Goal: Task Accomplishment & Management: Manage account settings

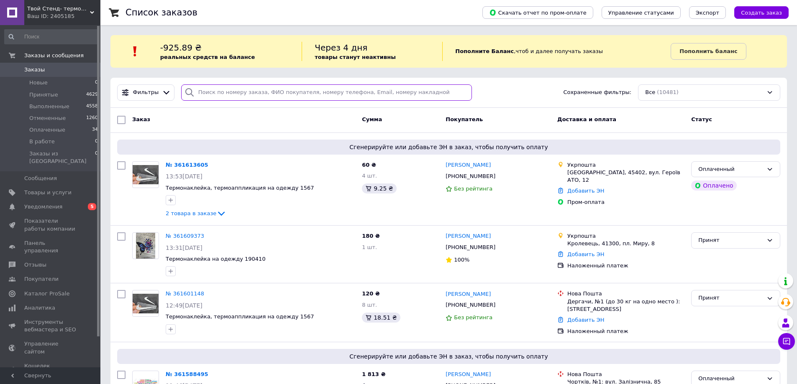
click at [207, 95] on input "search" at bounding box center [326, 92] width 291 height 16
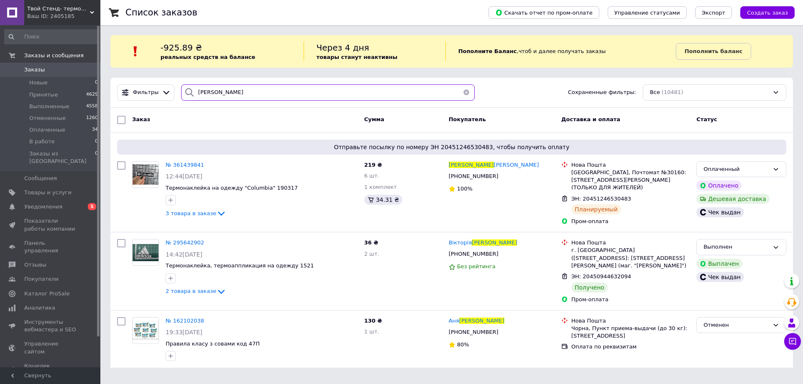
type input "стадник"
click at [181, 168] on span "№ 361439841" at bounding box center [185, 165] width 38 height 6
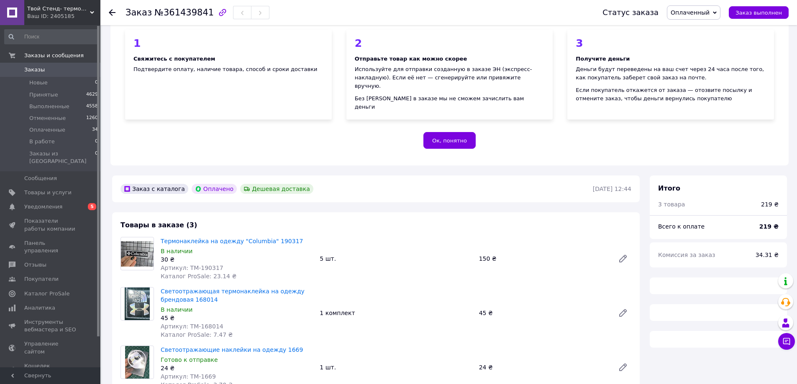
scroll to position [167, 0]
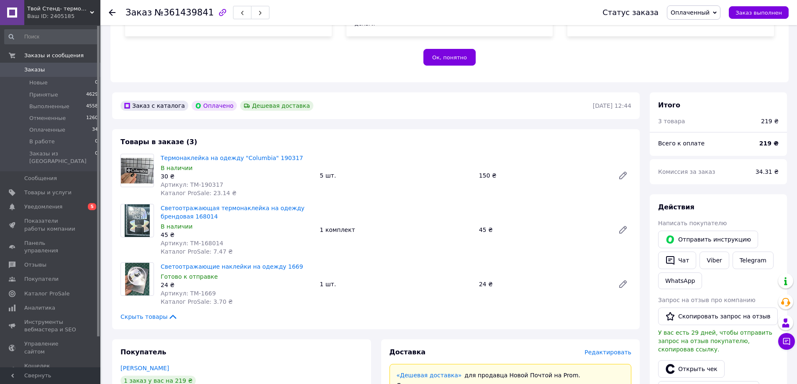
click at [59, 69] on span "Заказы" at bounding box center [50, 70] width 53 height 8
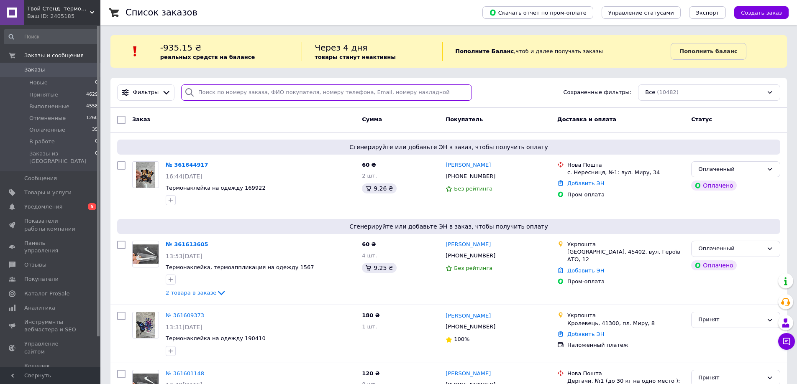
click at [201, 90] on input "search" at bounding box center [326, 92] width 291 height 16
paste input "+380979050288"
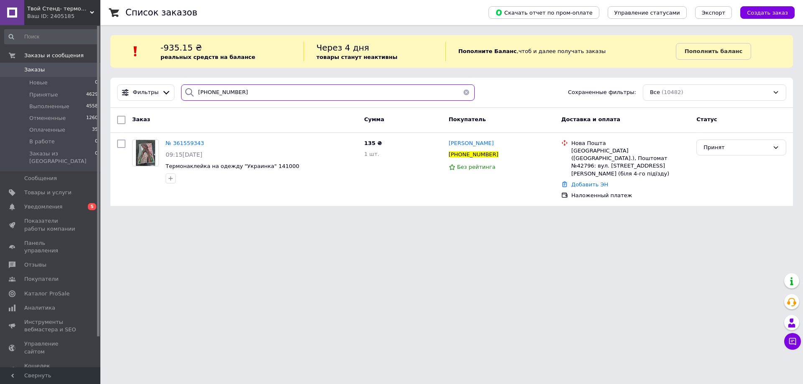
type input "+380979050288"
click at [30, 71] on span "Заказы" at bounding box center [34, 70] width 20 height 8
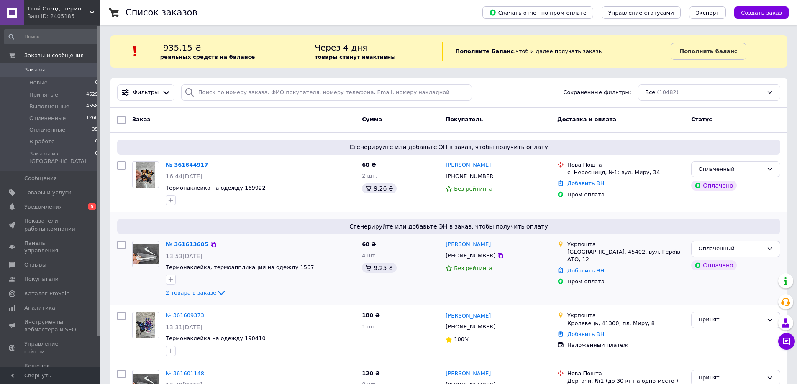
click at [187, 243] on link "№ 361613605" at bounding box center [187, 244] width 43 height 6
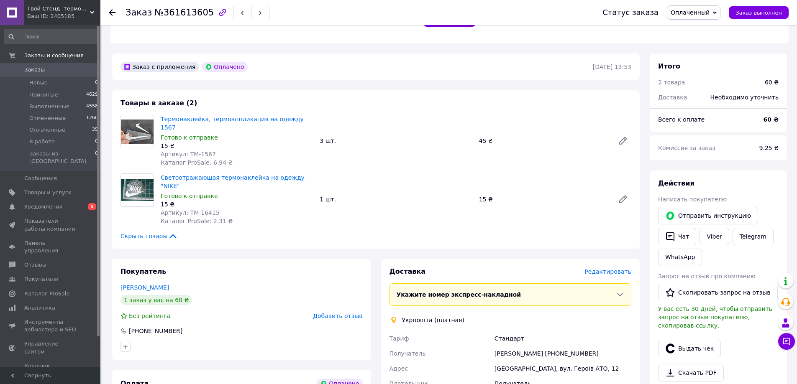
scroll to position [209, 0]
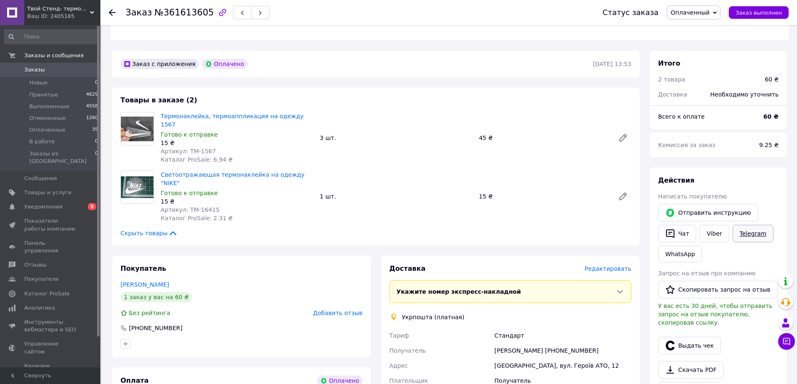
click at [753, 228] on link "Telegram" at bounding box center [752, 234] width 41 height 18
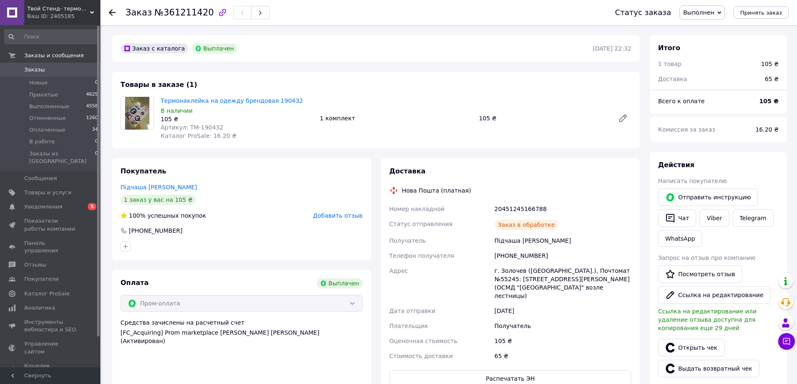
scroll to position [20, 0]
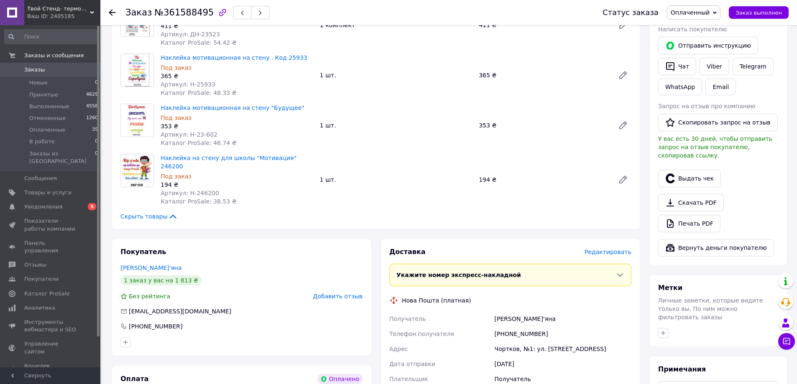
scroll to position [251, 0]
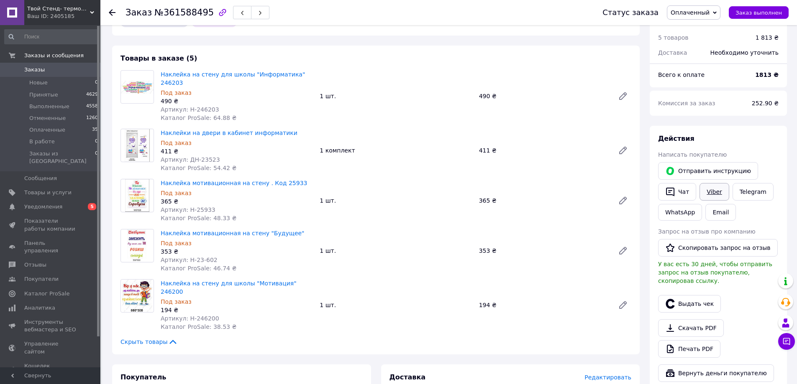
click at [715, 183] on link "Viber" at bounding box center [713, 192] width 29 height 18
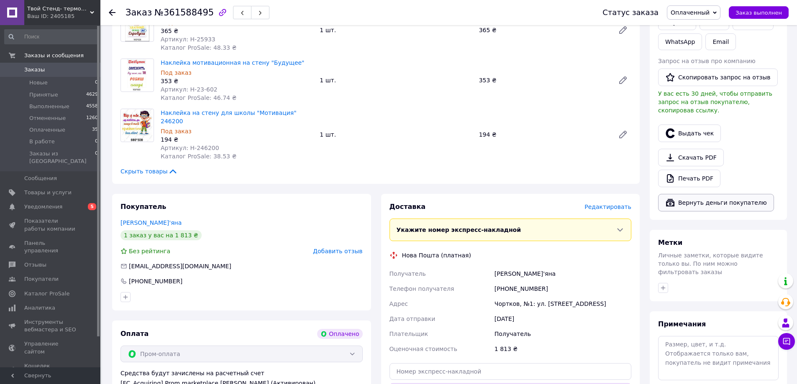
scroll to position [335, 0]
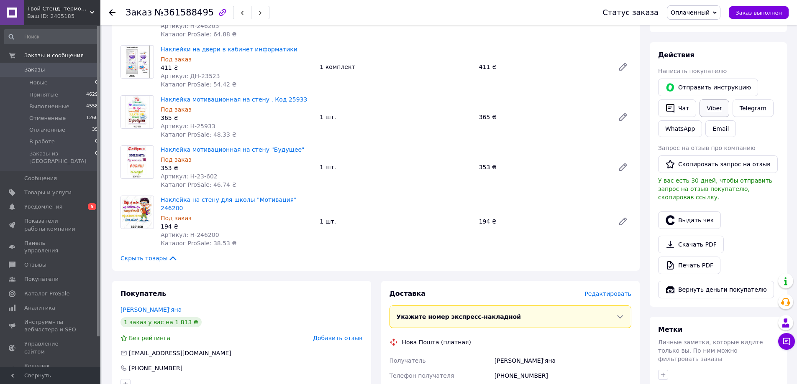
click at [707, 105] on link "Viber" at bounding box center [713, 109] width 29 height 18
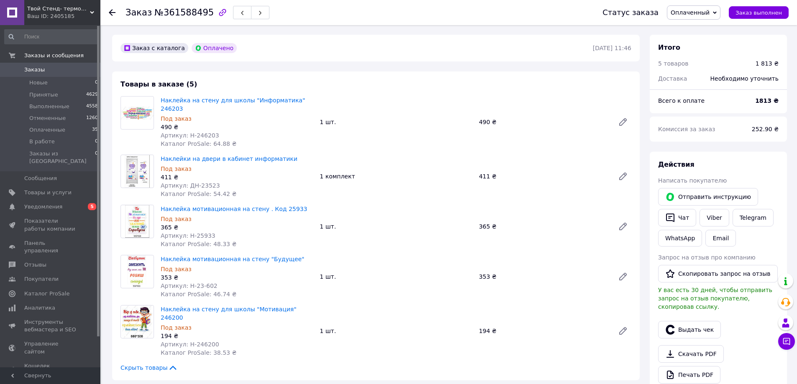
scroll to position [251, 0]
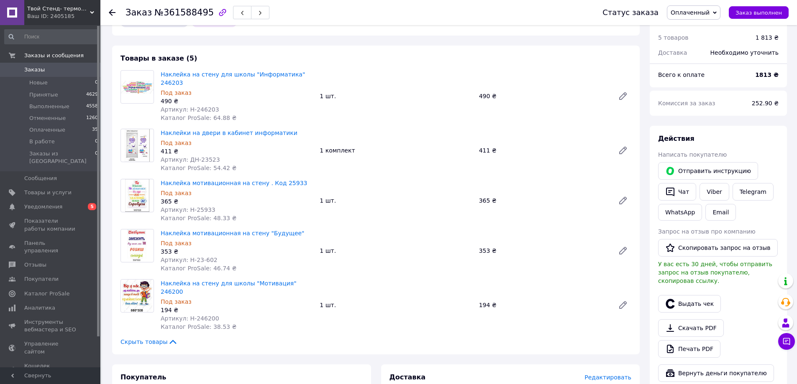
click at [139, 336] on div "Заказ с каталога Оплачено 12.09.2025 | 11:46 Товары в заказе (5) Наклейка на ст…" at bounding box center [375, 363] width 537 height 708
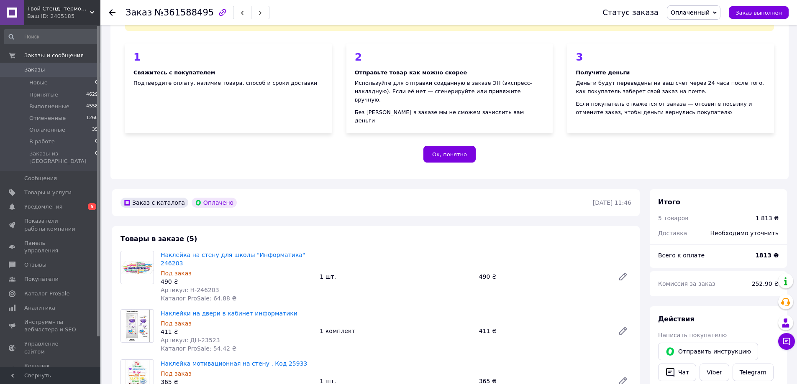
scroll to position [0, 0]
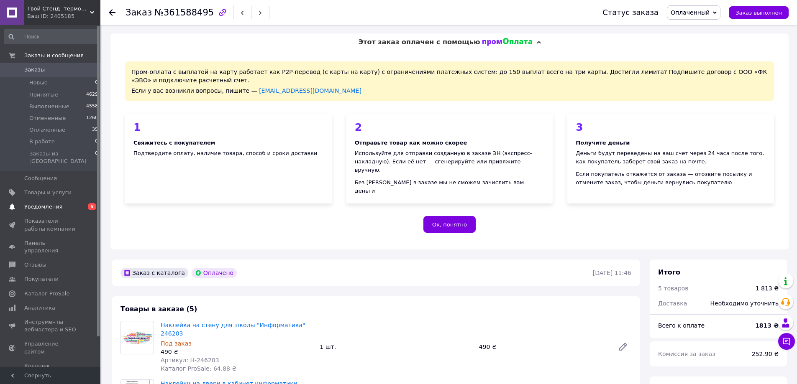
click at [48, 203] on span "Уведомления" at bounding box center [43, 207] width 38 height 8
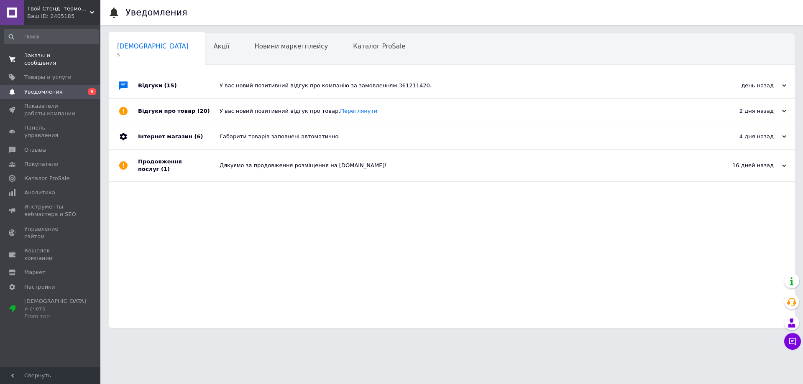
click at [50, 56] on span "Заказы и сообщения" at bounding box center [50, 59] width 53 height 15
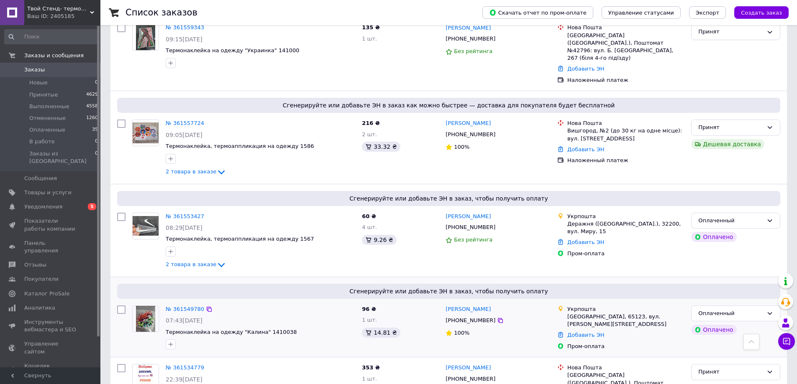
scroll to position [544, 0]
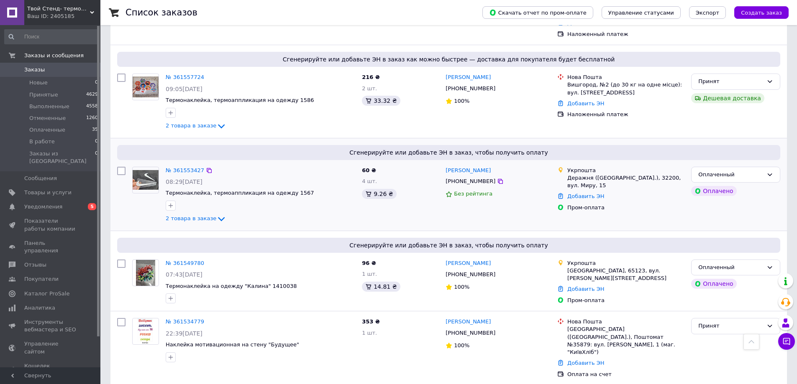
click at [131, 206] on div at bounding box center [145, 196] width 33 height 64
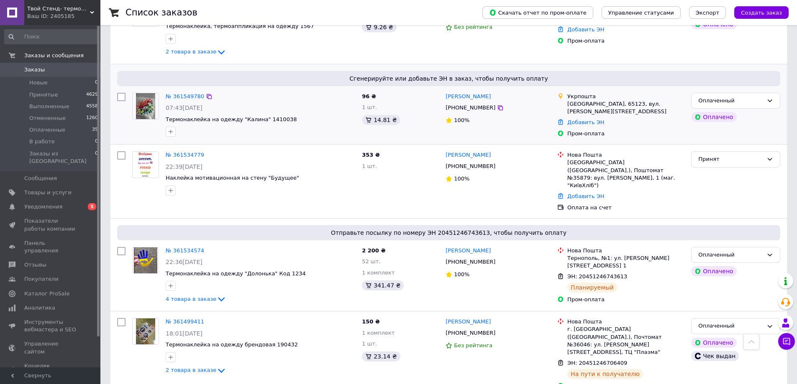
scroll to position [753, 0]
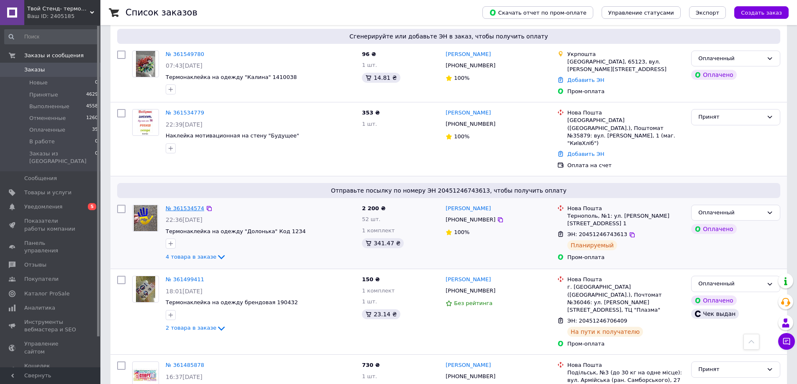
click at [189, 205] on link "№ 361534574" at bounding box center [185, 208] width 38 height 6
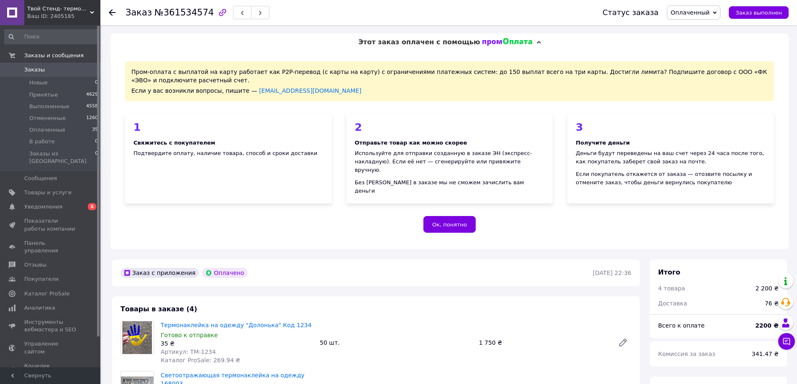
click at [109, 14] on icon at bounding box center [112, 12] width 7 height 7
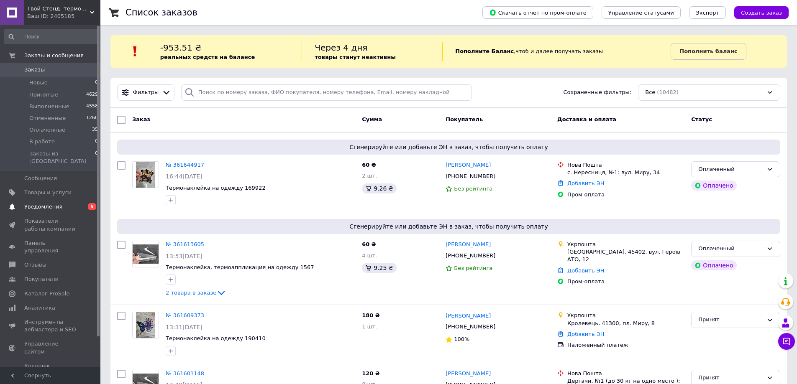
click at [57, 203] on span "Уведомления" at bounding box center [43, 207] width 38 height 8
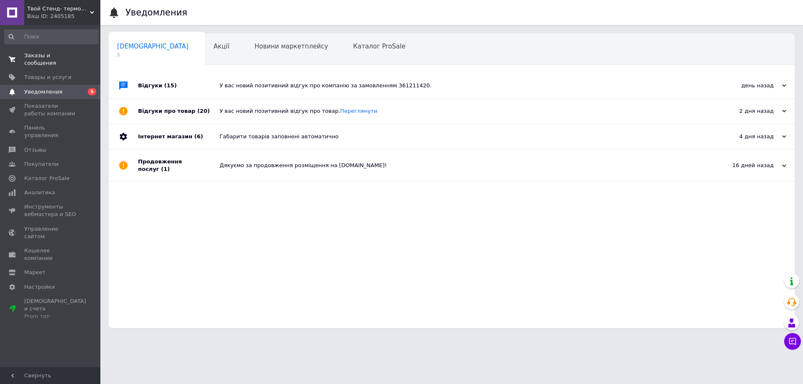
click at [50, 54] on span "Заказы и сообщения" at bounding box center [50, 59] width 53 height 15
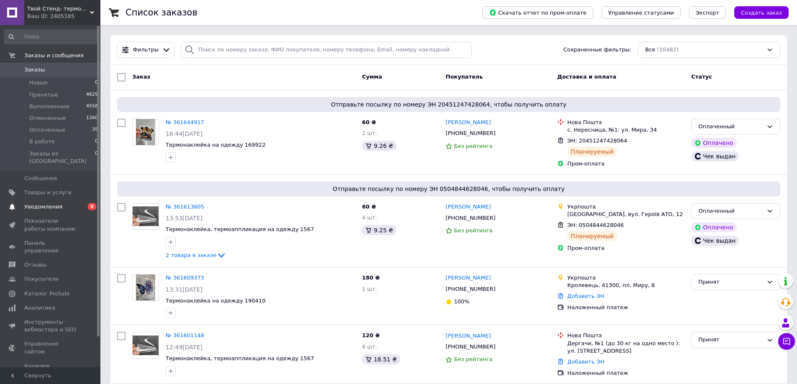
click at [31, 203] on span "Уведомления" at bounding box center [43, 207] width 38 height 8
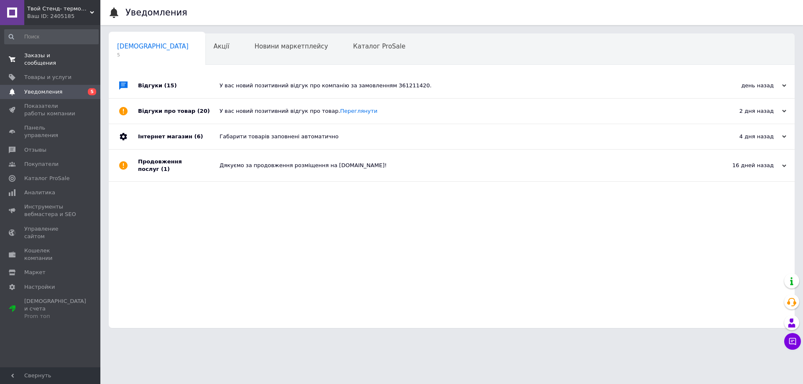
click at [67, 55] on span "Заказы и сообщения" at bounding box center [50, 59] width 53 height 15
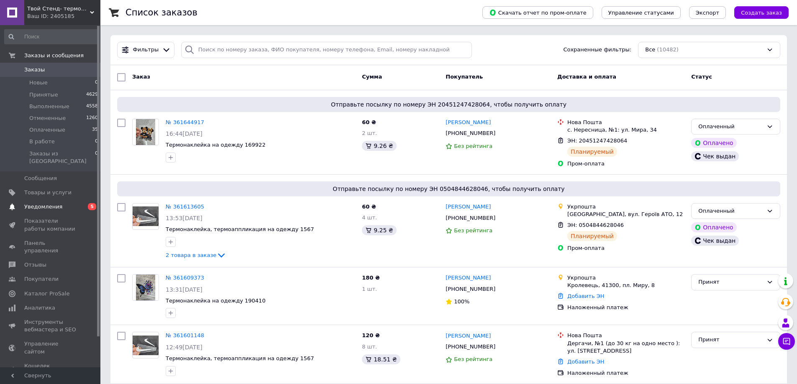
click at [50, 203] on span "Уведомления" at bounding box center [43, 207] width 38 height 8
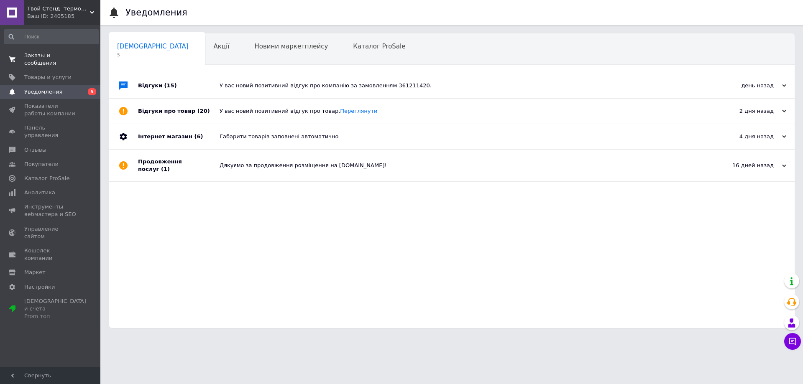
click at [43, 54] on span "Заказы и сообщения" at bounding box center [50, 59] width 53 height 15
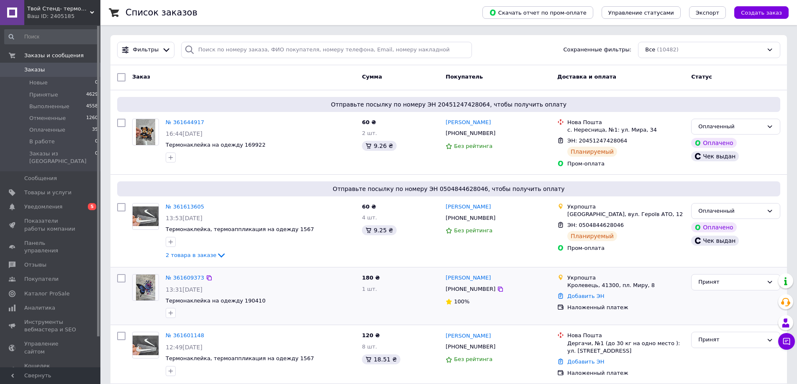
click at [122, 312] on div at bounding box center [121, 296] width 15 height 51
click at [49, 203] on span "Уведомления" at bounding box center [43, 207] width 38 height 8
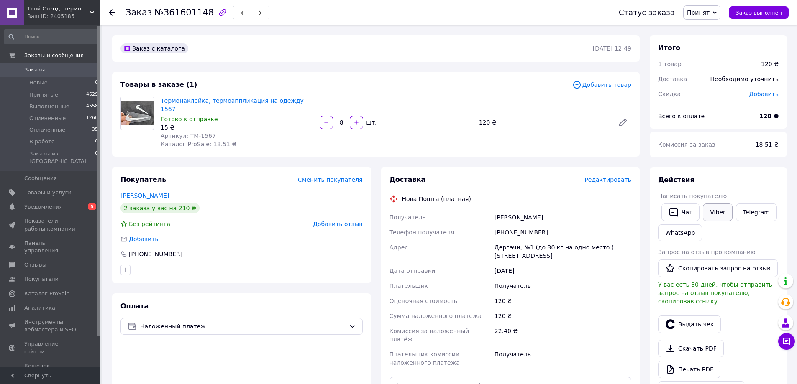
click at [713, 214] on link "Viber" at bounding box center [717, 213] width 29 height 18
click at [744, 213] on link "Telegram" at bounding box center [756, 213] width 41 height 18
click at [710, 216] on link "Viber" at bounding box center [717, 213] width 29 height 18
click at [125, 192] on link "[PERSON_NAME]" at bounding box center [144, 195] width 49 height 7
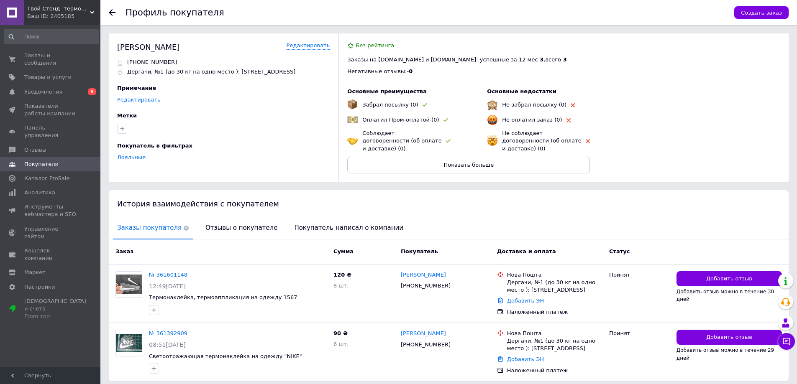
click at [111, 14] on use at bounding box center [112, 12] width 7 height 7
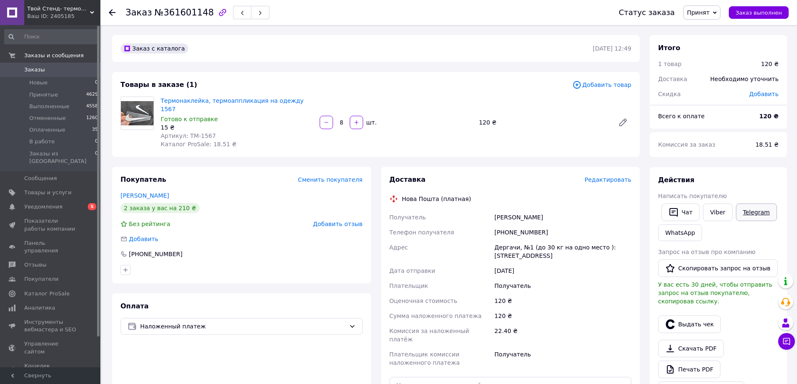
click at [738, 212] on link "Telegram" at bounding box center [756, 213] width 41 height 18
click at [712, 215] on link "Viber" at bounding box center [717, 213] width 29 height 18
click at [712, 216] on link "Viber" at bounding box center [717, 213] width 29 height 18
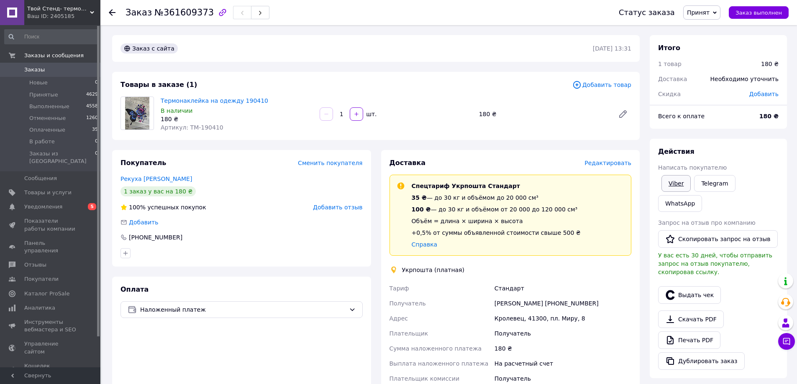
drag, startPoint x: 674, startPoint y: 186, endPoint x: 670, endPoint y: 189, distance: 4.4
click at [673, 186] on link "Viber" at bounding box center [675, 183] width 29 height 17
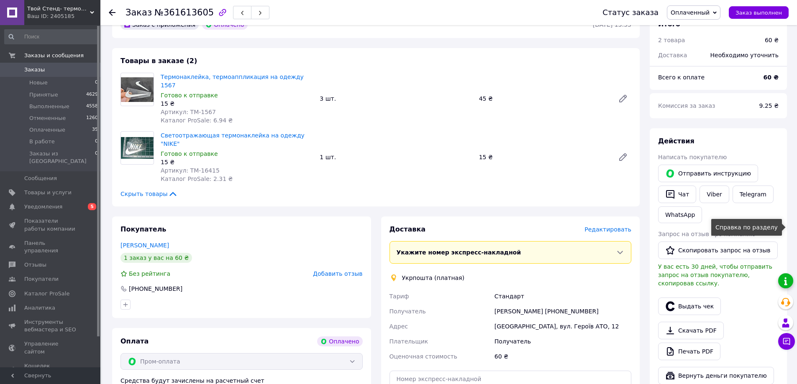
scroll to position [251, 0]
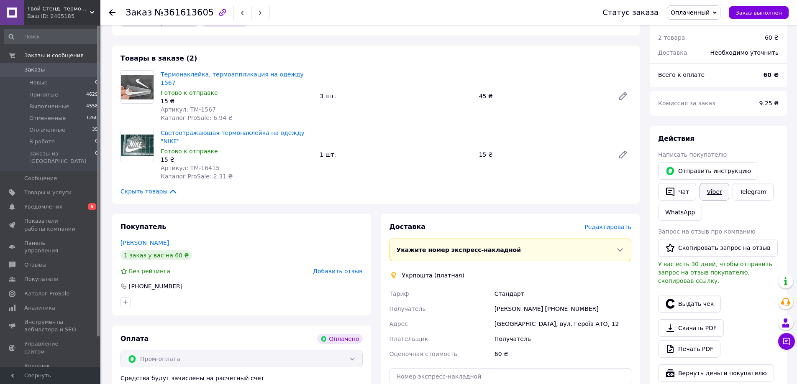
click at [708, 185] on link "Viber" at bounding box center [713, 192] width 29 height 18
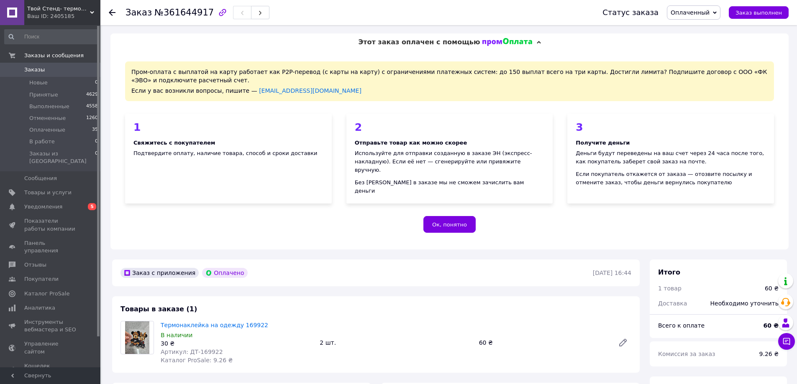
scroll to position [84, 0]
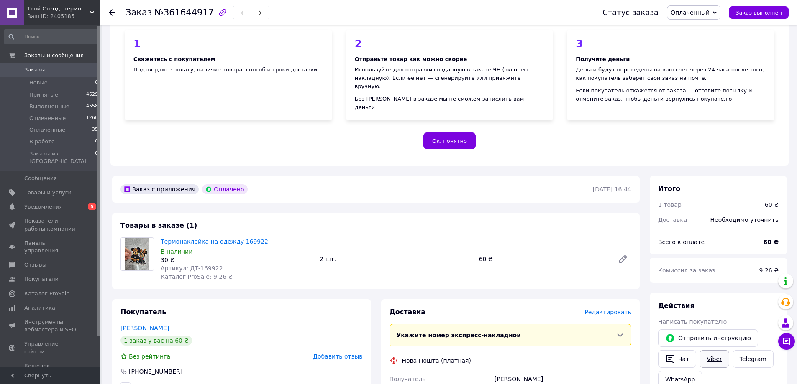
click at [714, 352] on link "Viber" at bounding box center [713, 359] width 29 height 18
click at [144, 278] on div "Товары в заказе (1) Термонаклейка на одежду 169922 В наличии 30 ₴ Артикул: ДТ-1…" at bounding box center [375, 251] width 527 height 77
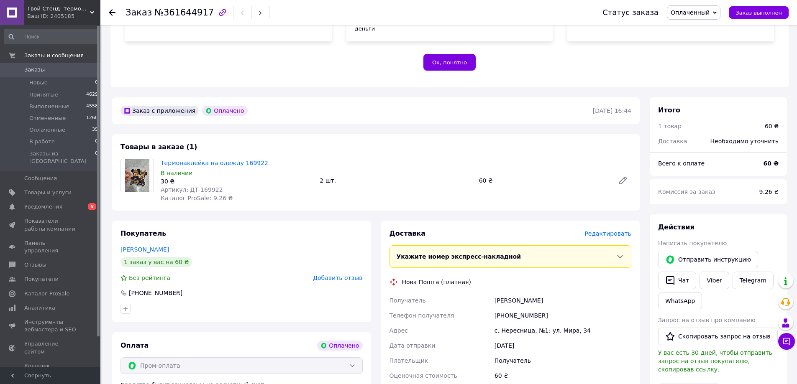
scroll to position [167, 0]
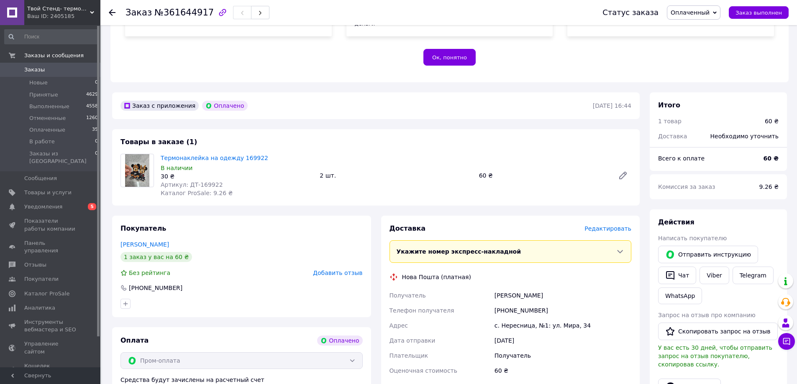
click at [48, 72] on span "Заказы" at bounding box center [50, 70] width 53 height 8
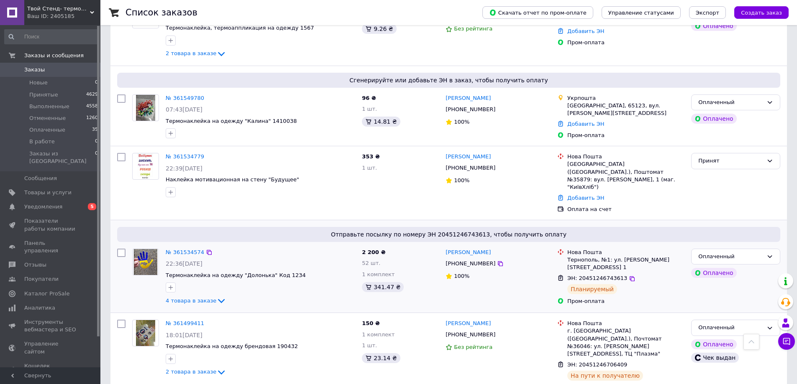
scroll to position [627, 0]
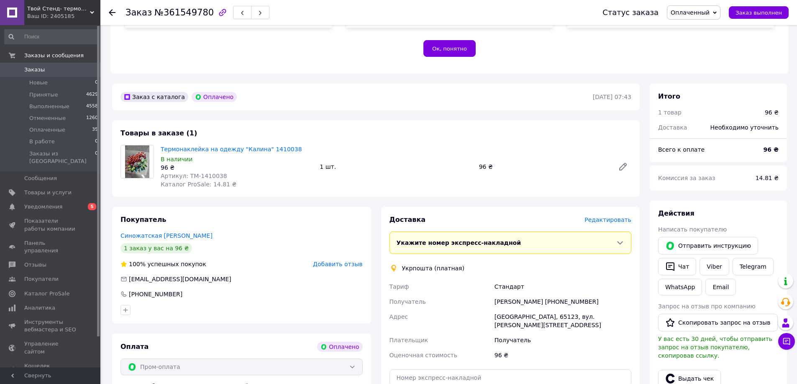
scroll to position [209, 0]
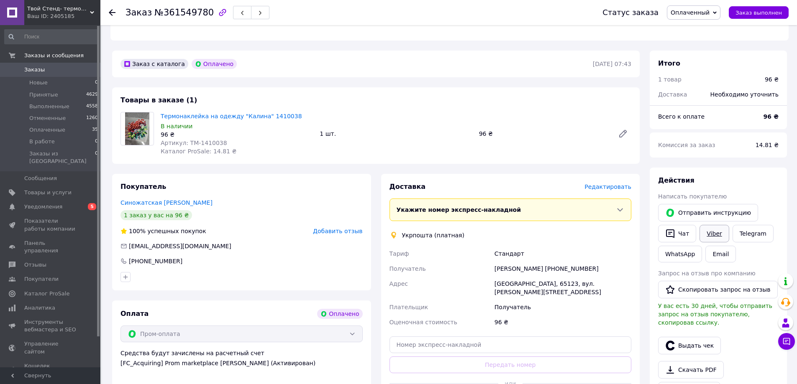
click at [713, 227] on link "Viber" at bounding box center [713, 234] width 29 height 18
click at [120, 160] on div "Заказ с каталога Оплачено [DATE] 07:43 Товары в заказе (1) Термонаклейка на оде…" at bounding box center [375, 343] width 537 height 584
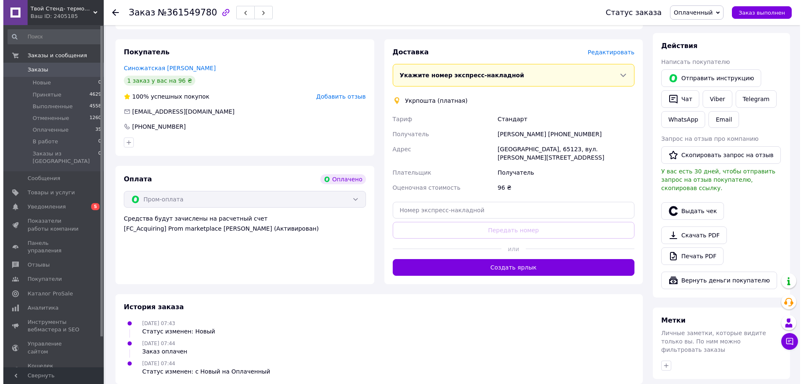
scroll to position [335, 0]
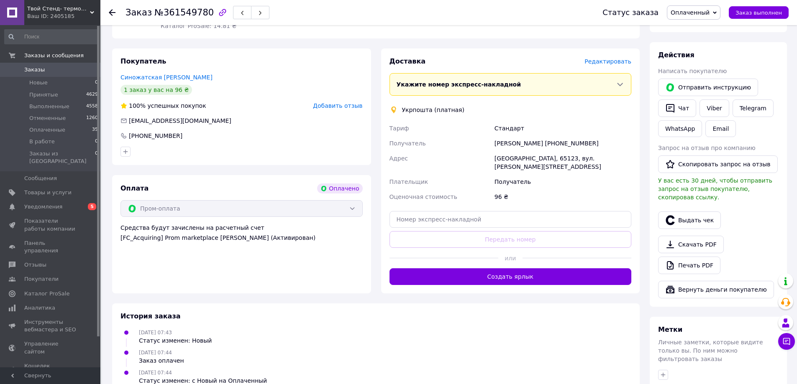
click at [618, 57] on div "Доставка Редактировать" at bounding box center [510, 62] width 242 height 10
click at [618, 58] on span "Редактировать" at bounding box center [607, 61] width 47 height 7
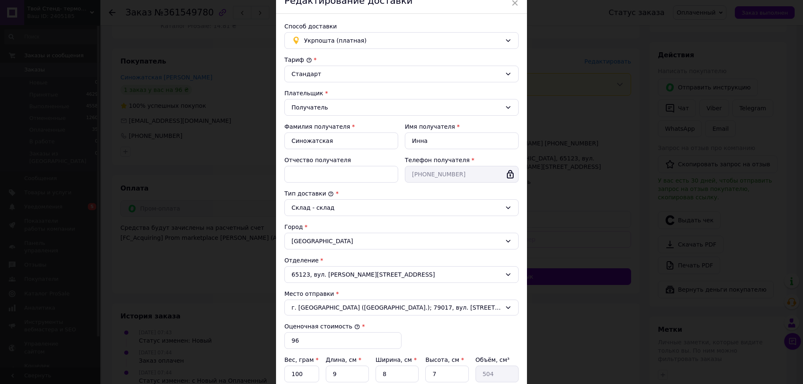
scroll to position [84, 0]
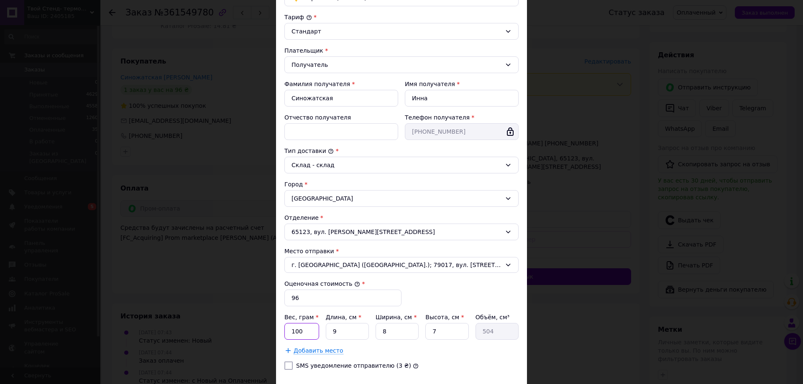
drag, startPoint x: 296, startPoint y: 326, endPoint x: 291, endPoint y: 326, distance: 4.6
click at [291, 326] on input "100" at bounding box center [301, 331] width 35 height 17
type input "15"
drag, startPoint x: 337, startPoint y: 332, endPoint x: 328, endPoint y: 329, distance: 9.9
click at [328, 329] on input "9" at bounding box center [347, 331] width 43 height 17
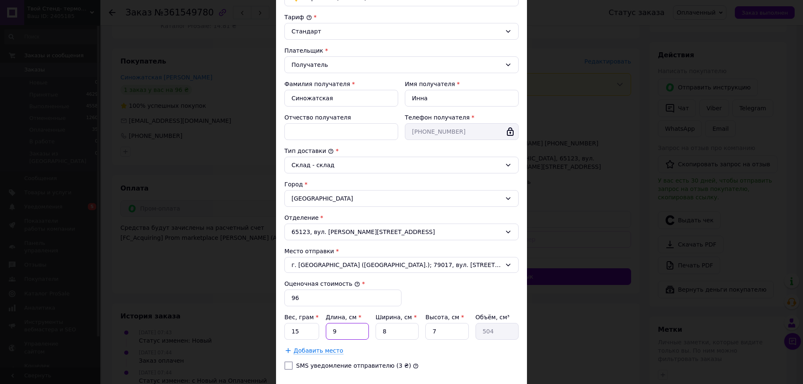
type input "2"
type input "112"
type input "23"
type input "1288"
type input "23"
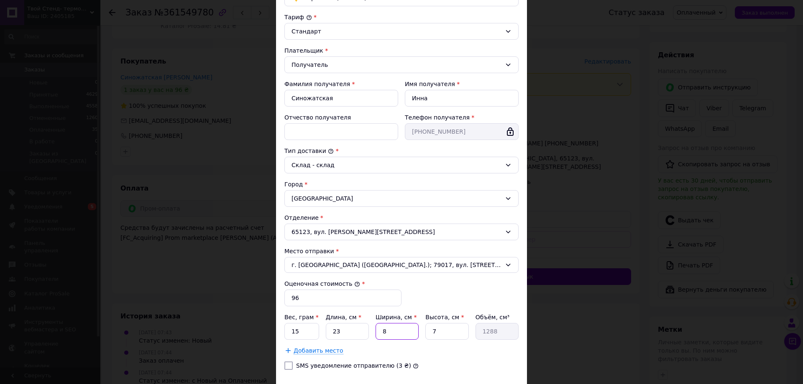
click at [381, 334] on input "8" at bounding box center [397, 331] width 43 height 17
type input "1"
type input "161"
type input "1"
drag, startPoint x: 442, startPoint y: 331, endPoint x: 421, endPoint y: 332, distance: 21.8
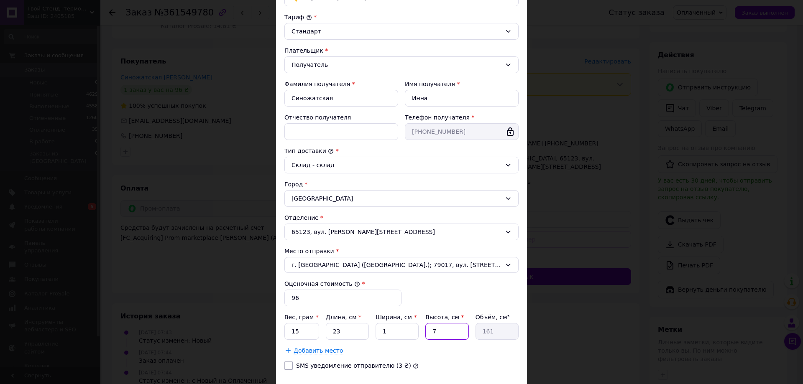
click at [421, 332] on div "Вес, грам * 15 Длина, см * 23 Ширина, см * 1 Высота, см * 7 Объём, см³ 161" at bounding box center [401, 326] width 234 height 27
type input "1"
type input "23"
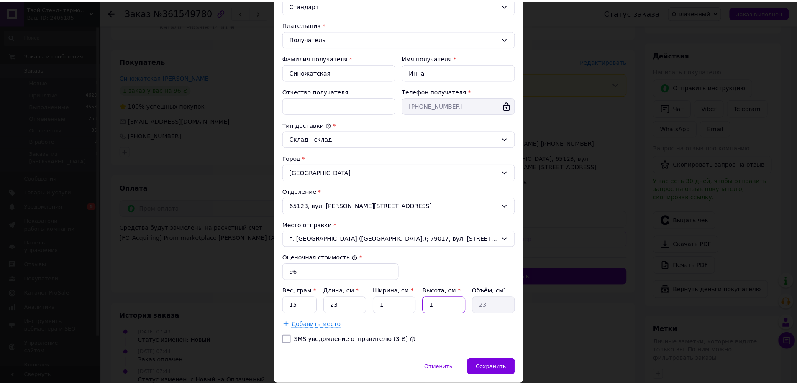
scroll to position [139, 0]
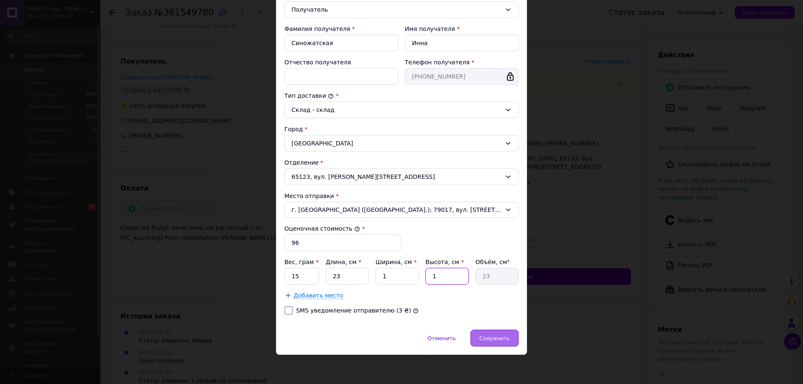
type input "1"
click at [500, 335] on span "Сохранить" at bounding box center [494, 338] width 31 height 6
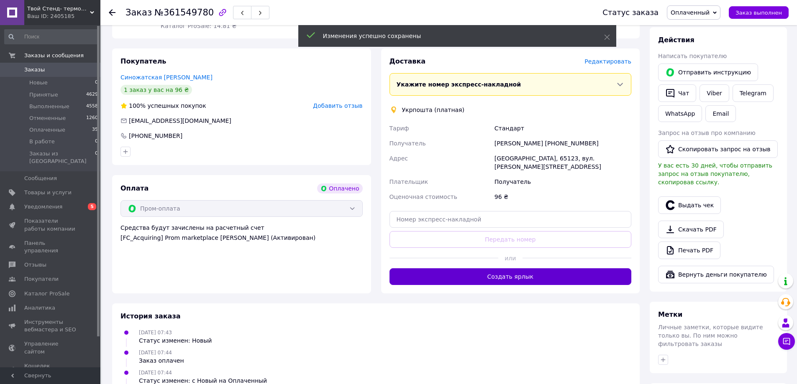
click at [516, 268] on button "Создать ярлык" at bounding box center [510, 276] width 242 height 17
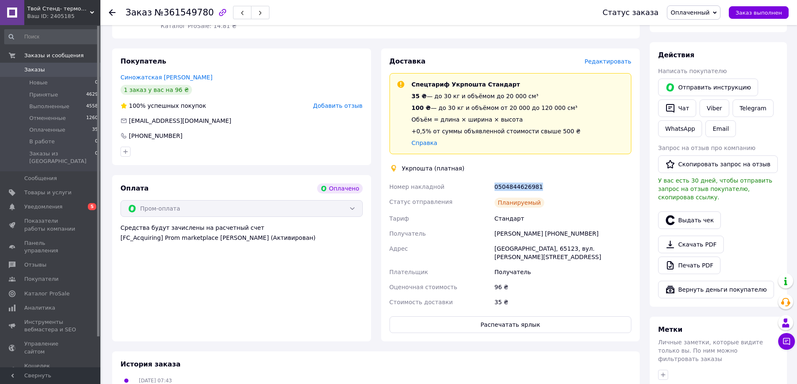
drag, startPoint x: 486, startPoint y: 184, endPoint x: 545, endPoint y: 179, distance: 58.4
click at [545, 179] on div "Номер накладной 0504844626981 Статус отправления Планируемый Тариф Стандарт Пол…" at bounding box center [510, 244] width 245 height 130
copy div "Номер накладной 0504844626981"
click at [124, 268] on div "Оплата Оплачено Пром-оплата Средства будут зачислены на расчетный счет [FC_Acqu…" at bounding box center [241, 258] width 259 height 166
drag, startPoint x: 491, startPoint y: 176, endPoint x: 560, endPoint y: 175, distance: 68.6
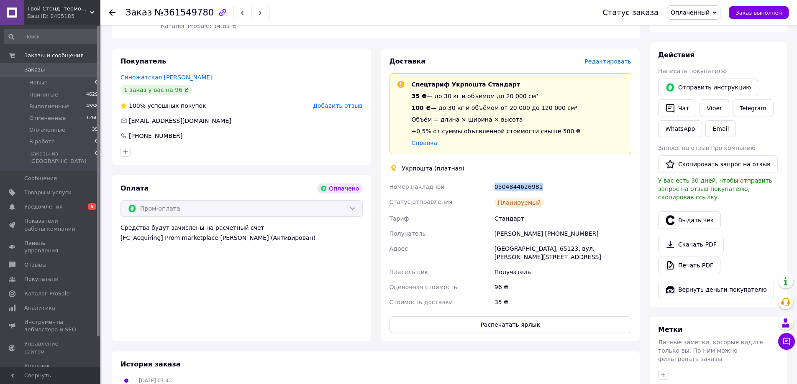
click at [560, 179] on div "Номер накладной 0504844626981 Статус отправления Планируемый Тариф Стандарт Пол…" at bounding box center [510, 244] width 245 height 130
copy div "Номер накладной 0504844626981"
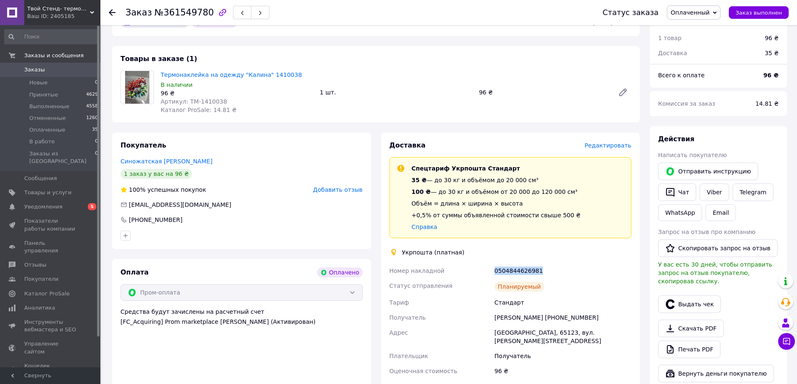
scroll to position [251, 0]
click at [687, 295] on button "Выдать чек" at bounding box center [689, 304] width 63 height 18
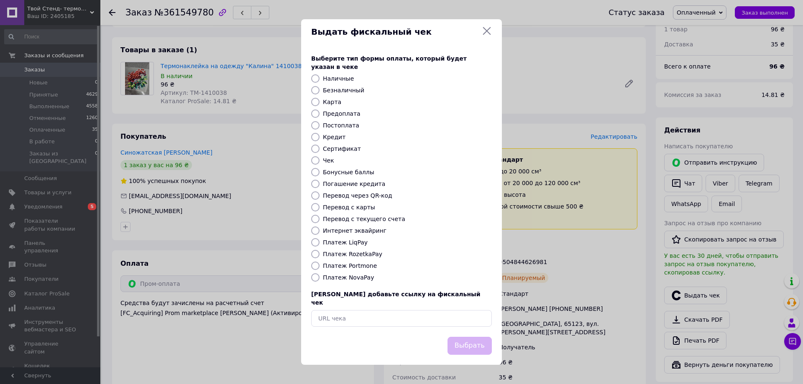
click at [341, 257] on label "Платеж RozetkaPay" at bounding box center [352, 254] width 59 height 7
click at [320, 257] on input "Платеж RozetkaPay" at bounding box center [315, 254] width 8 height 8
radio input "true"
click at [464, 338] on button "Выбрать" at bounding box center [469, 346] width 44 height 18
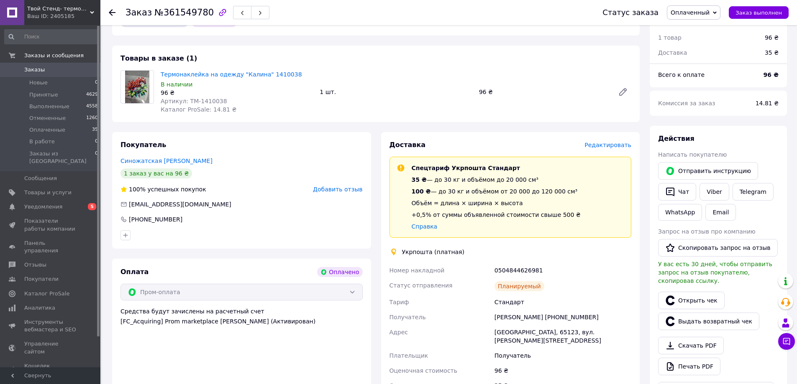
click at [62, 66] on span "Заказы" at bounding box center [50, 70] width 53 height 8
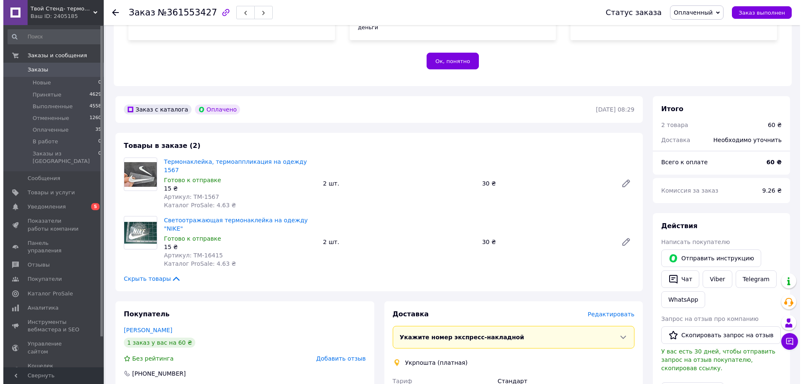
scroll to position [167, 0]
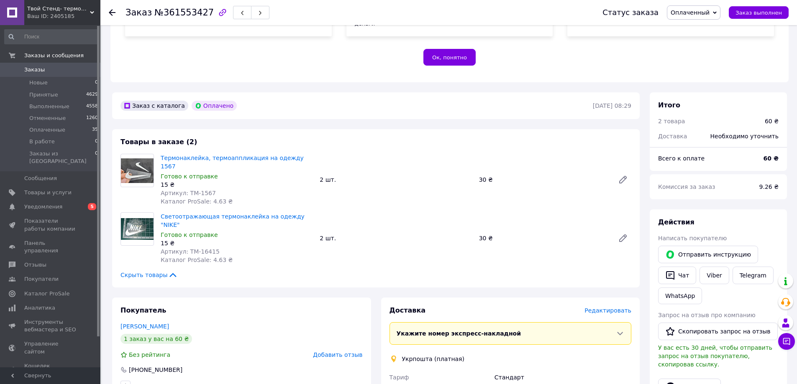
click at [606, 307] on span "Редактировать" at bounding box center [607, 310] width 47 height 7
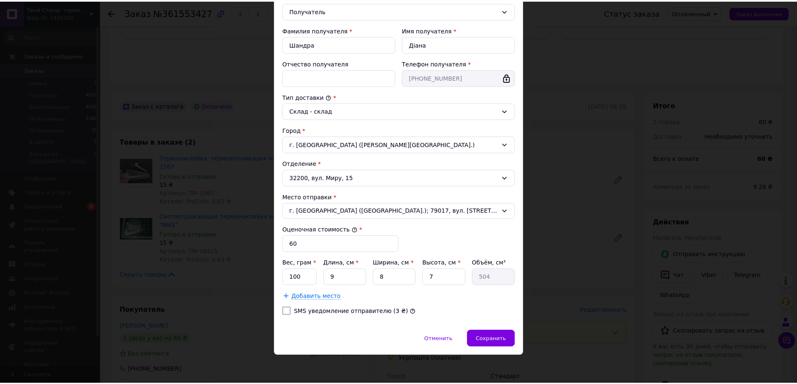
scroll to position [139, 0]
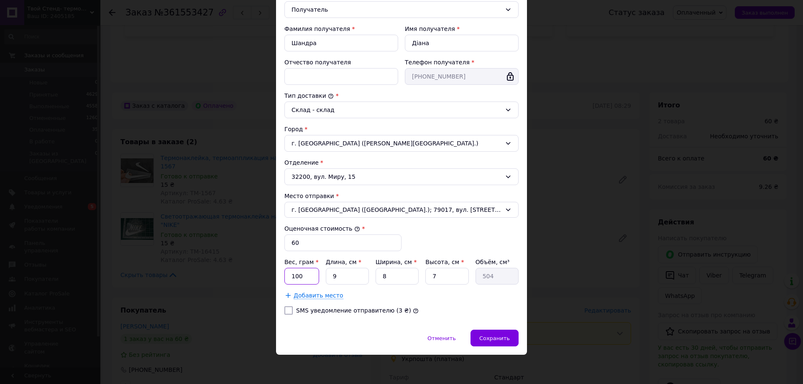
drag, startPoint x: 303, startPoint y: 278, endPoint x: 281, endPoint y: 279, distance: 21.8
click at [281, 279] on div "Способ доставки Укрпошта (платная) Тариф * Стандарт Плательщик * Получатель Фам…" at bounding box center [401, 123] width 251 height 414
type input "15"
drag, startPoint x: 336, startPoint y: 276, endPoint x: 321, endPoint y: 274, distance: 15.5
click at [321, 274] on div "Вес, грам * 15 Длина, см * 9 Ширина, см * 8 Высота, см * 7 Объём, см³ 504" at bounding box center [401, 271] width 234 height 27
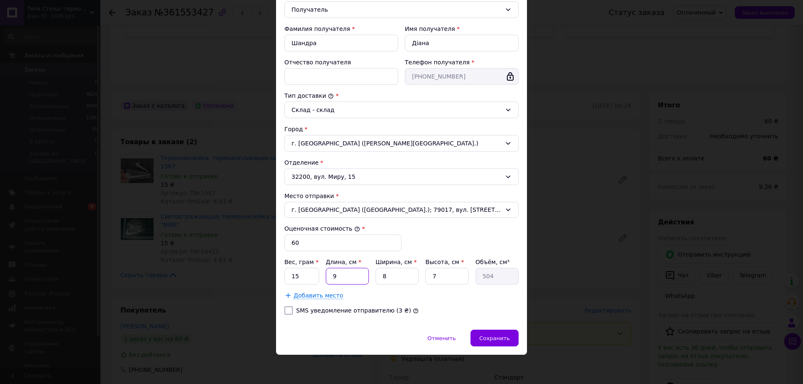
type input "2"
type input "112"
type input "23"
type input "1288"
type input "23"
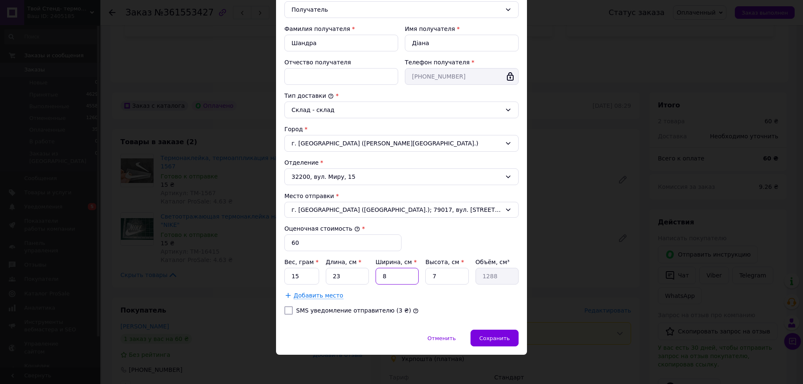
drag, startPoint x: 391, startPoint y: 276, endPoint x: 378, endPoint y: 273, distance: 12.5
click at [378, 273] on input "8" at bounding box center [397, 276] width 43 height 17
type input "1"
type input "161"
type input "1"
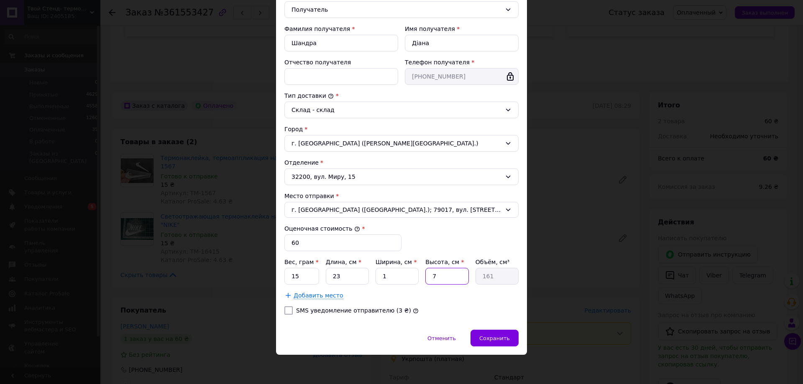
drag, startPoint x: 437, startPoint y: 279, endPoint x: 422, endPoint y: 274, distance: 15.6
click at [422, 274] on div "Вес, грам * 15 Длина, см * 23 Ширина, см * 1 Высота, см * 7 Объём, см³ 161" at bounding box center [401, 271] width 234 height 27
type input "1"
type input "23"
type input "1"
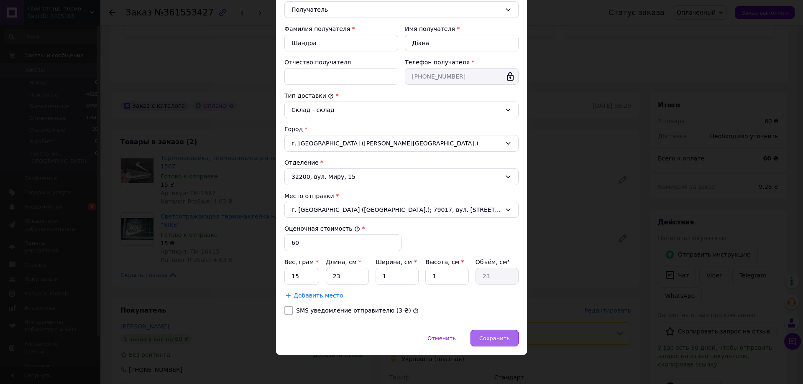
click at [511, 341] on div "Сохранить" at bounding box center [494, 338] width 48 height 17
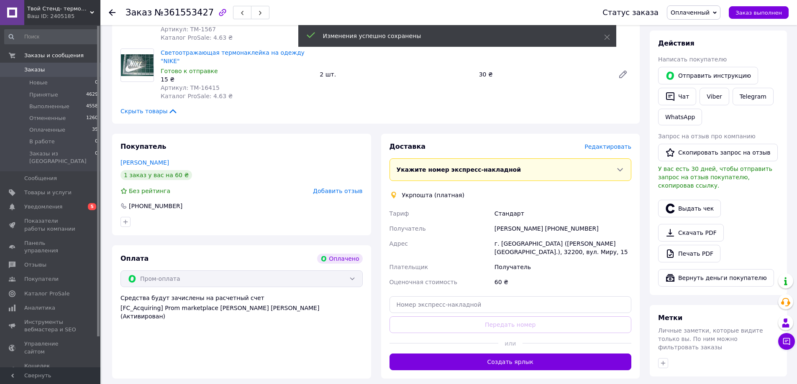
scroll to position [376, 0]
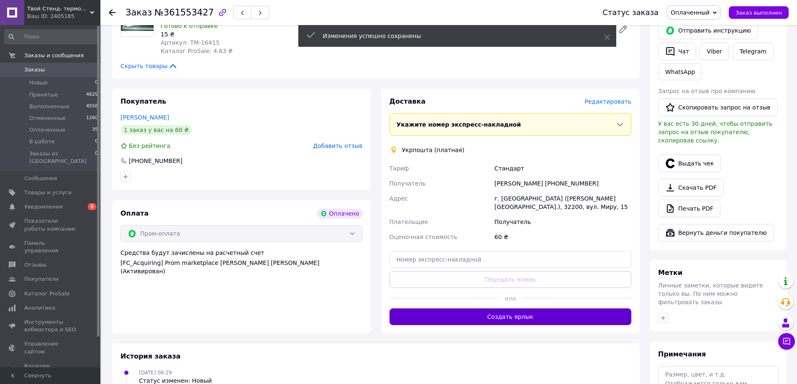
click at [507, 309] on button "Создать ярлык" at bounding box center [510, 317] width 242 height 17
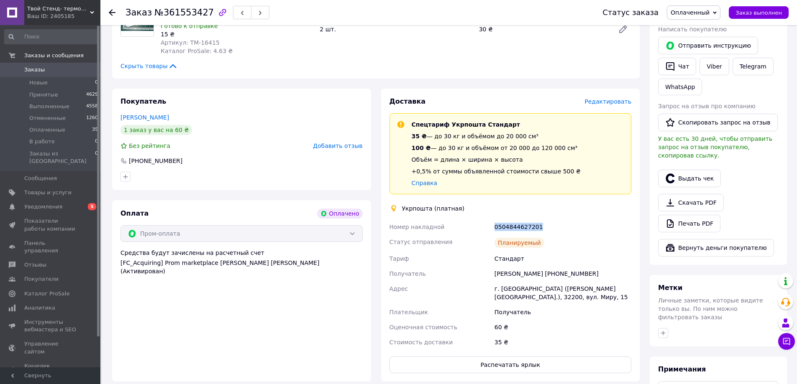
drag, startPoint x: 491, startPoint y: 199, endPoint x: 547, endPoint y: 201, distance: 56.1
click at [547, 220] on div "Номер накладной 0504844627201 Статус отправления Планируемый Тариф Стандарт Пол…" at bounding box center [510, 285] width 245 height 130
copy div "Номер накладной 0504844627201"
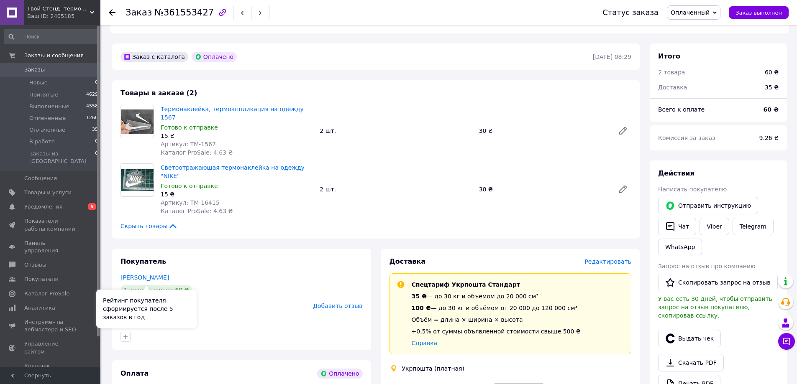
scroll to position [209, 0]
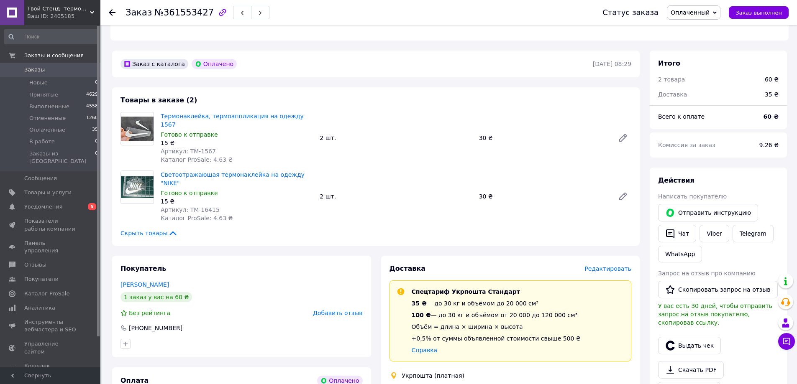
click at [290, 256] on div "Покупатель Шандра Діана 1 заказ у вас на 60 ₴ Без рейтинга Добавить отзыв +3806…" at bounding box center [241, 307] width 259 height 102
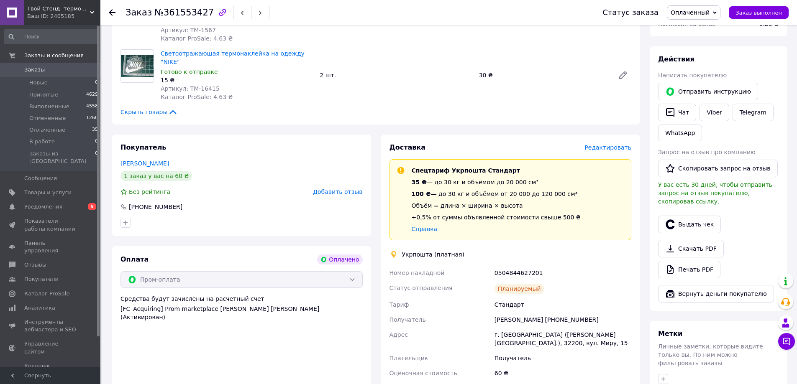
scroll to position [335, 0]
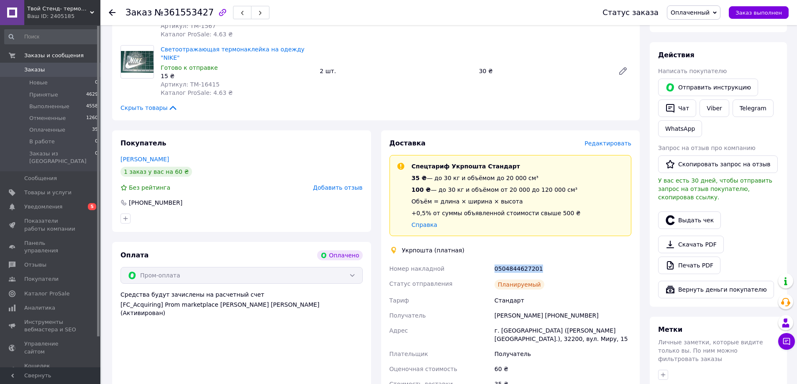
drag, startPoint x: 494, startPoint y: 248, endPoint x: 547, endPoint y: 247, distance: 52.7
click at [547, 261] on div "0504844627201" at bounding box center [563, 268] width 140 height 15
copy div "0504844627201"
click at [683, 212] on button "Выдать чек" at bounding box center [689, 221] width 63 height 18
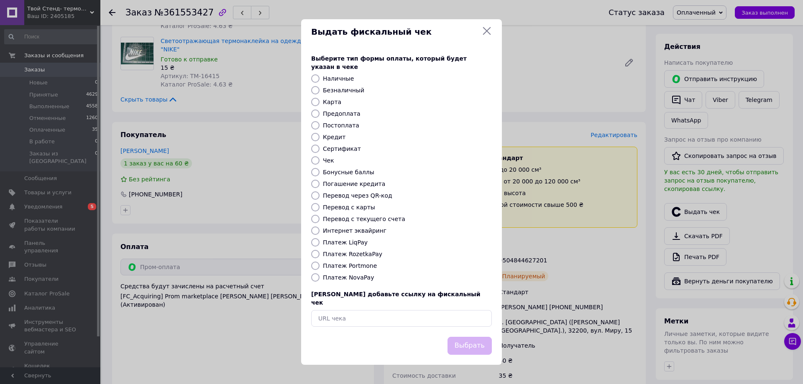
click at [342, 253] on label "Платеж RozetkaPay" at bounding box center [352, 254] width 59 height 7
click at [320, 253] on input "Платеж RozetkaPay" at bounding box center [315, 254] width 8 height 8
radio input "true"
click at [476, 337] on button "Выбрать" at bounding box center [469, 346] width 44 height 18
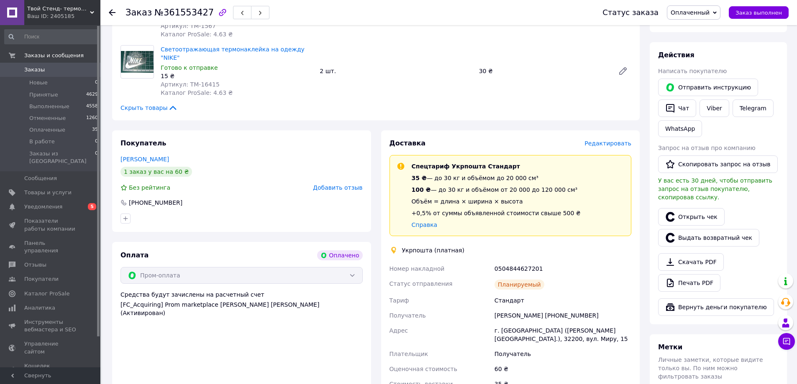
click at [229, 333] on div "Оплата Оплачено Пром-оплата Средства будут зачислены на расчетный счет [FC_Acqu…" at bounding box center [241, 333] width 259 height 182
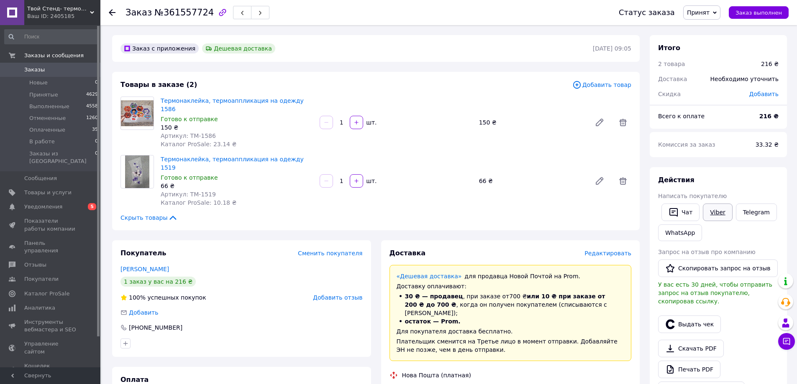
click at [717, 211] on link "Viber" at bounding box center [717, 213] width 29 height 18
click at [226, 240] on div "Покупатель Сменить покупателя [PERSON_NAME] 1 заказ у вас на 216 ₴ 100% успешны…" at bounding box center [241, 298] width 259 height 117
click at [608, 250] on span "Редактировать" at bounding box center [607, 253] width 47 height 7
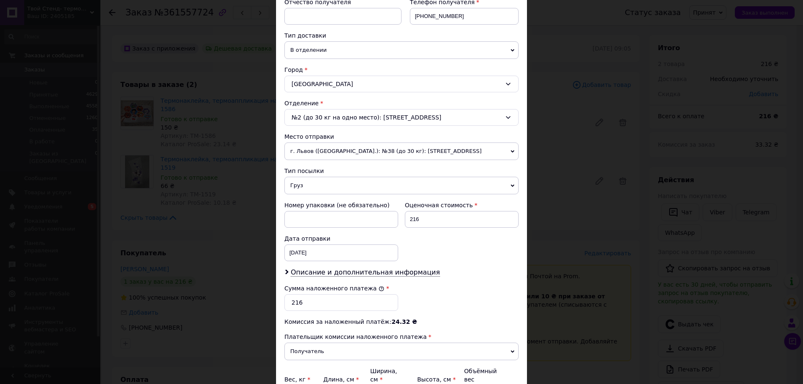
scroll to position [167, 0]
click at [296, 186] on span "Груз" at bounding box center [401, 185] width 234 height 18
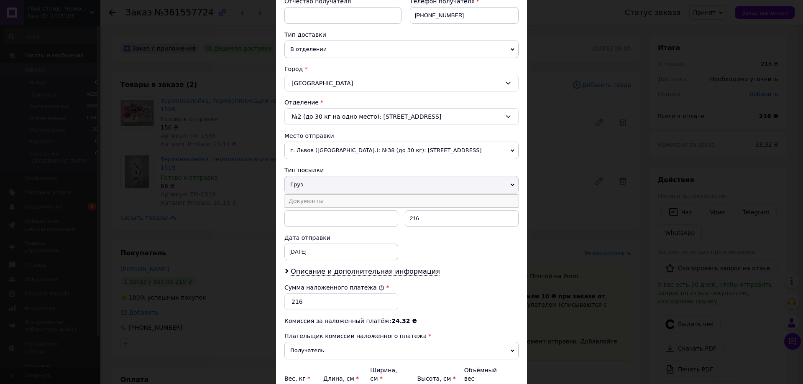
click at [305, 202] on li "Документы" at bounding box center [401, 201] width 234 height 13
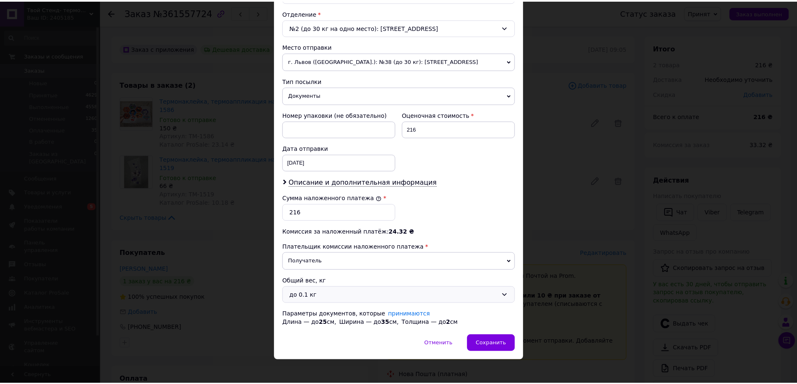
scroll to position [262, 0]
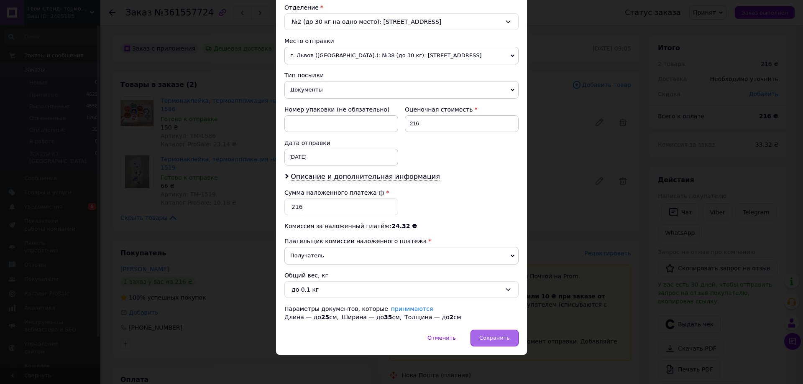
click at [499, 337] on span "Сохранить" at bounding box center [494, 338] width 31 height 6
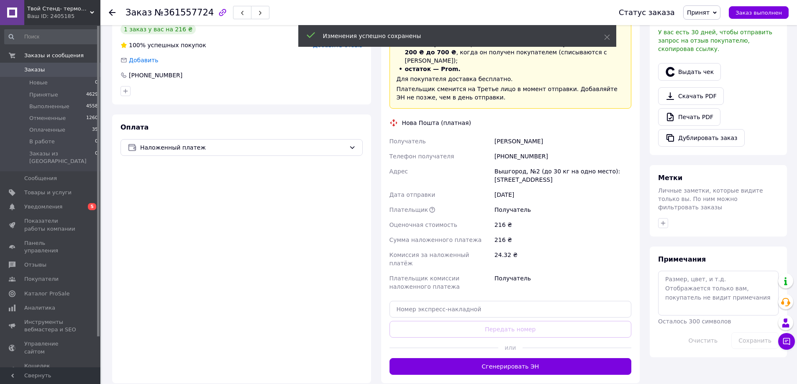
scroll to position [293, 0]
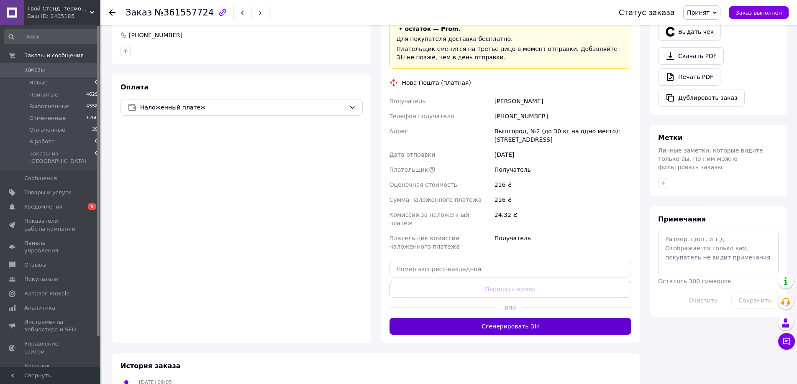
click at [502, 318] on button "Сгенерировать ЭН" at bounding box center [510, 326] width 242 height 17
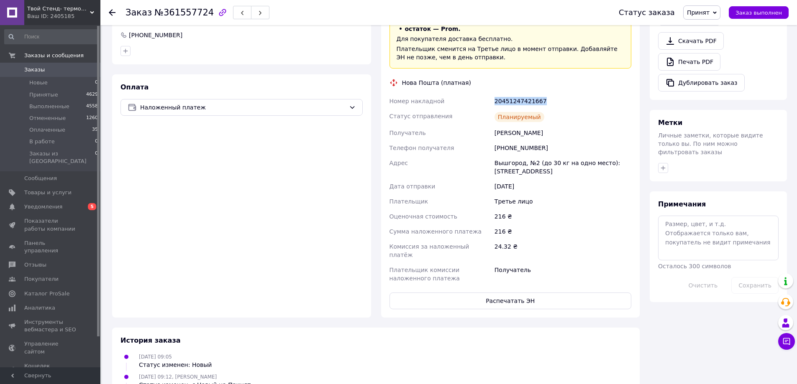
drag, startPoint x: 493, startPoint y: 78, endPoint x: 549, endPoint y: 79, distance: 55.6
click at [549, 94] on div "20451247421667" at bounding box center [563, 101] width 140 height 15
copy div "20451247421667"
drag, startPoint x: 273, startPoint y: 202, endPoint x: 281, endPoint y: 200, distance: 8.6
click at [273, 202] on div "Оплата Наложенный платеж" at bounding box center [241, 195] width 259 height 243
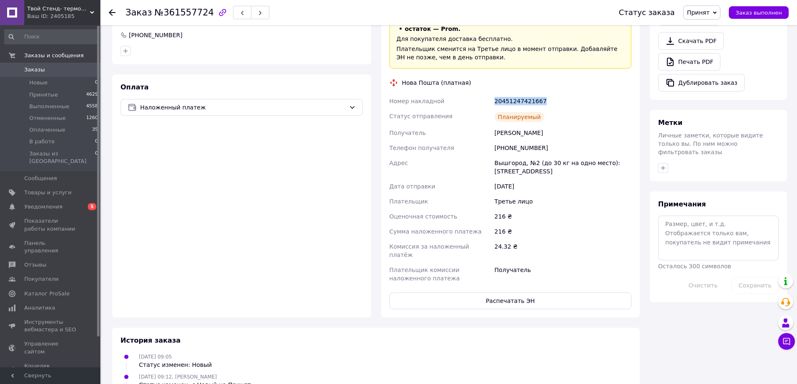
drag, startPoint x: 493, startPoint y: 74, endPoint x: 550, endPoint y: 66, distance: 57.0
click at [550, 66] on div "Доставка Редактировать «Дешевая доставка»   для продавца Новой Почтой на Prom. …" at bounding box center [510, 132] width 242 height 353
copy div "20451247421667"
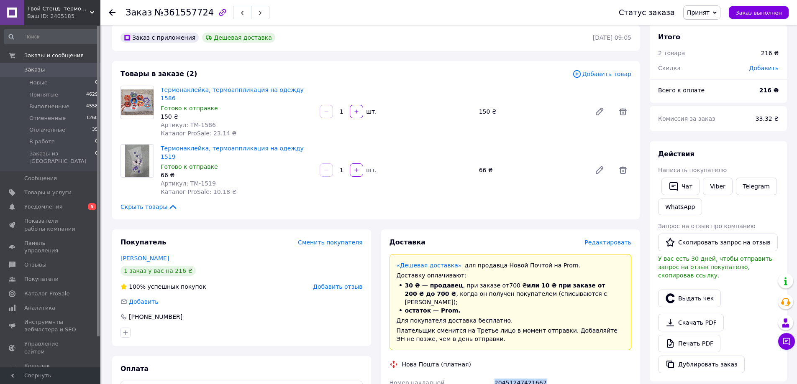
scroll to position [0, 0]
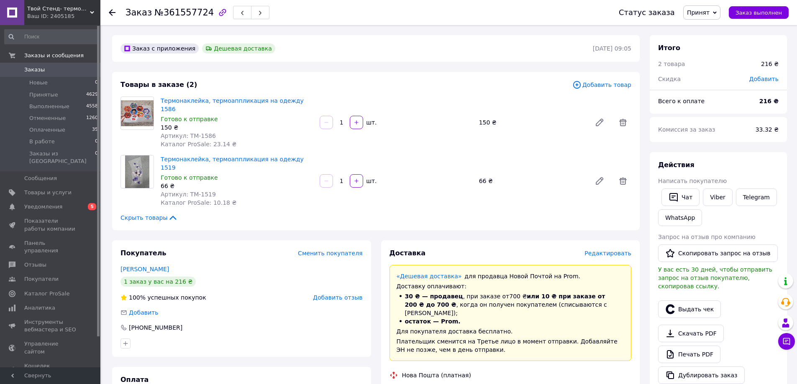
copy div "20451247421667"
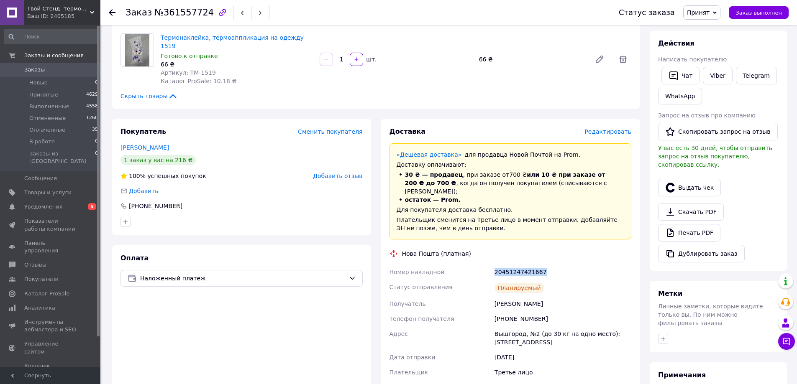
scroll to position [125, 0]
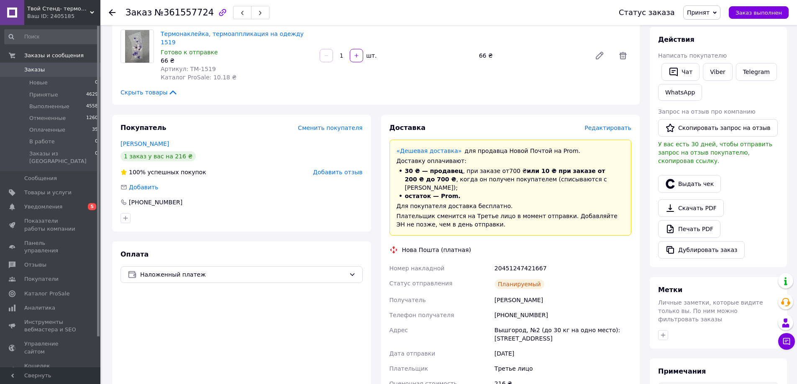
drag, startPoint x: 193, startPoint y: 343, endPoint x: 204, endPoint y: 309, distance: 36.1
click at [193, 343] on div "Оплата Наложенный платеж" at bounding box center [241, 363] width 259 height 243
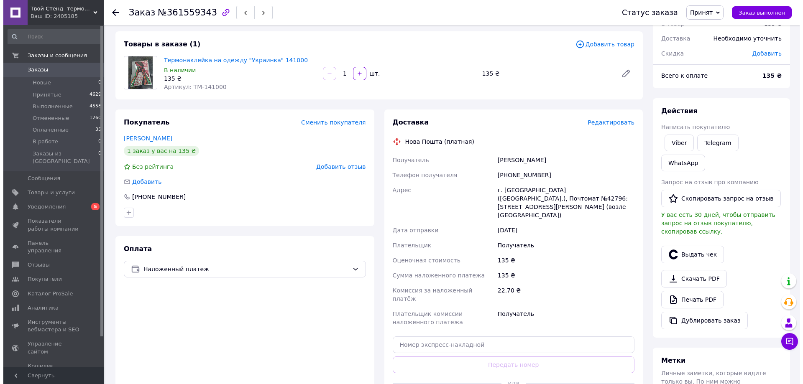
scroll to position [84, 0]
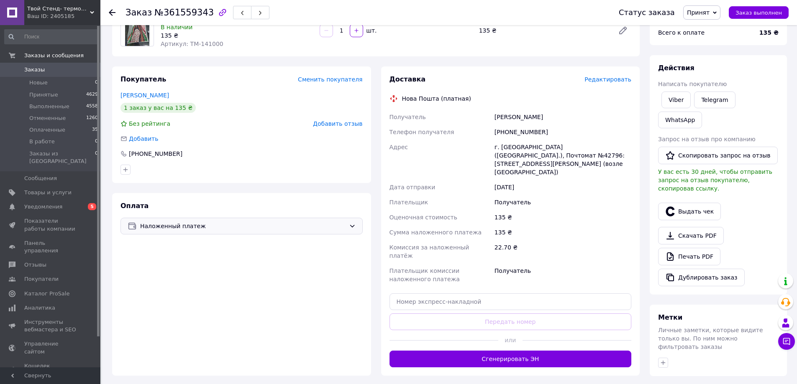
click at [152, 229] on span "Наложенный платеж" at bounding box center [242, 226] width 205 height 9
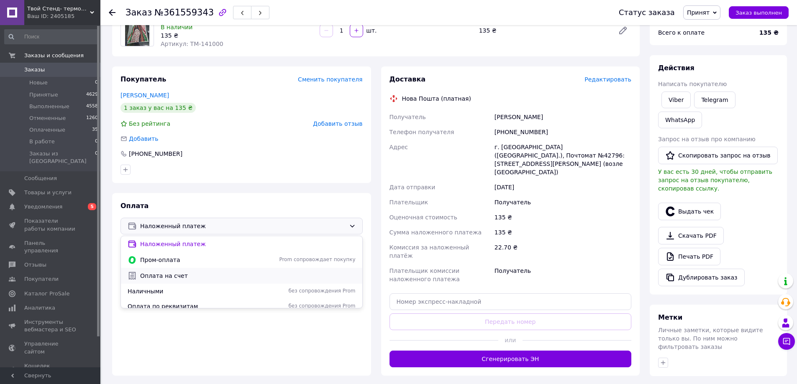
click at [160, 276] on span "Оплата на счет" at bounding box center [247, 276] width 215 height 8
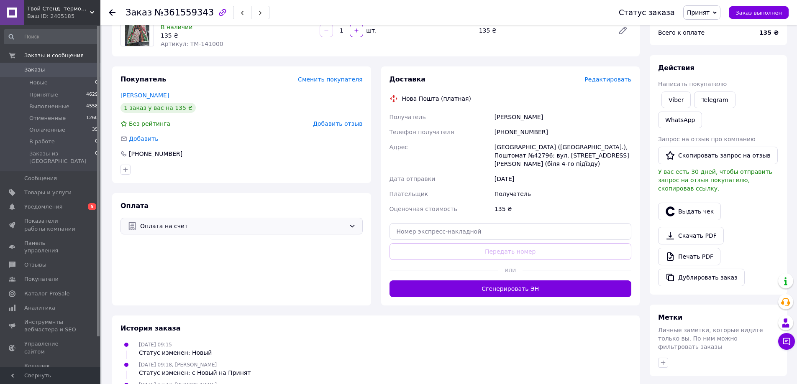
click at [613, 79] on span "Редактировать" at bounding box center [607, 79] width 47 height 7
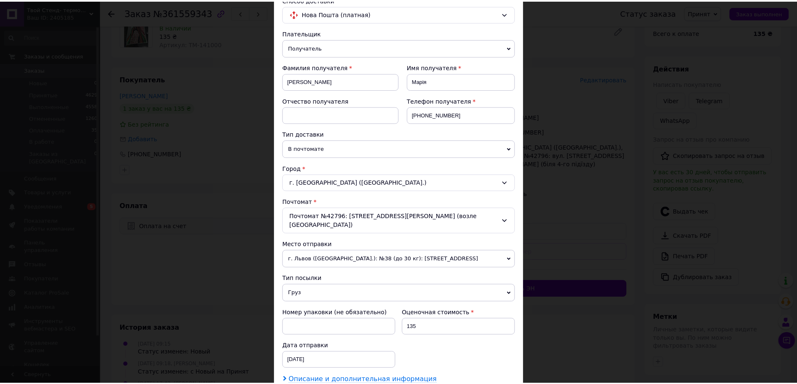
scroll to position [167, 0]
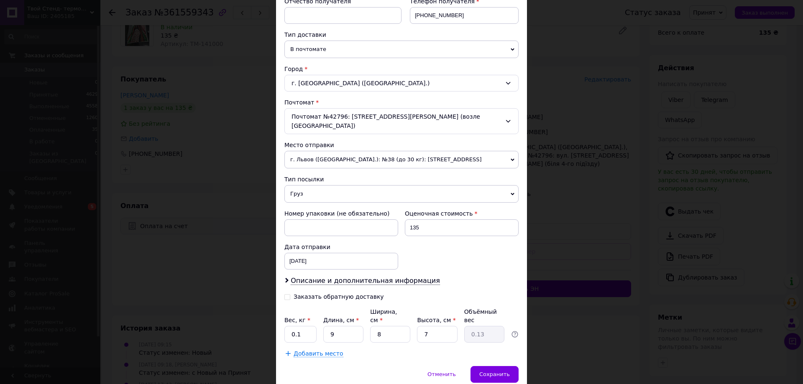
click at [295, 190] on span "Груз" at bounding box center [401, 194] width 234 height 18
click at [295, 204] on li "Документы" at bounding box center [401, 210] width 234 height 13
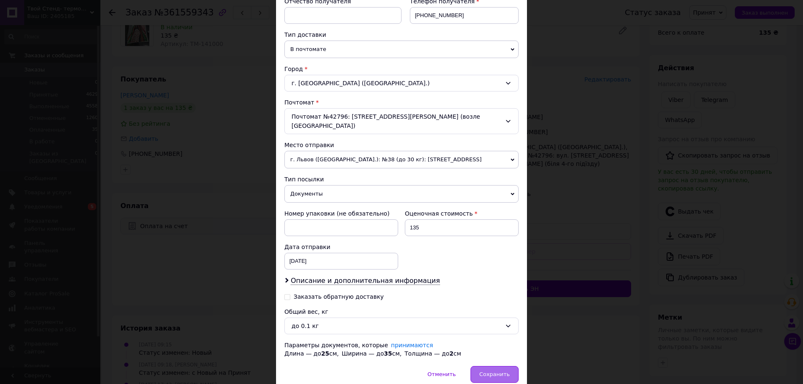
click at [486, 366] on div "Сохранить" at bounding box center [494, 374] width 48 height 17
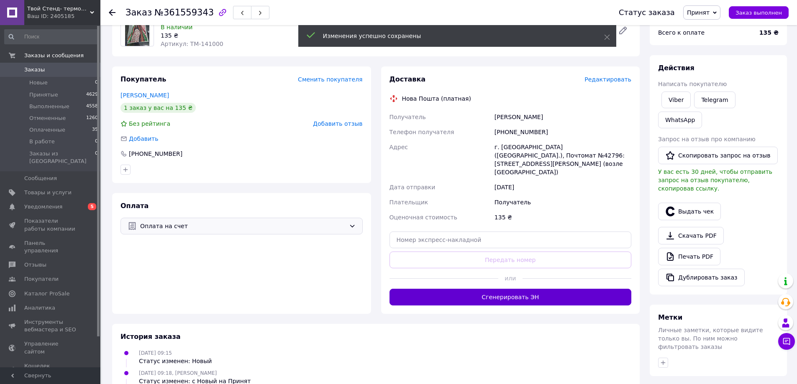
click at [526, 289] on button "Сгенерировать ЭН" at bounding box center [510, 297] width 242 height 17
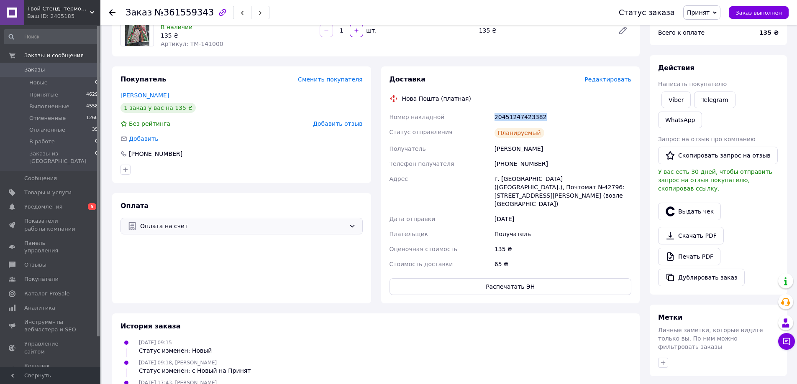
drag, startPoint x: 486, startPoint y: 117, endPoint x: 567, endPoint y: 119, distance: 81.2
click at [567, 119] on div "Номер накладной 20451247423382 Статус отправления Планируемый Получатель Кравчу…" at bounding box center [510, 191] width 245 height 162
copy div "Номер накладной 20451247423382"
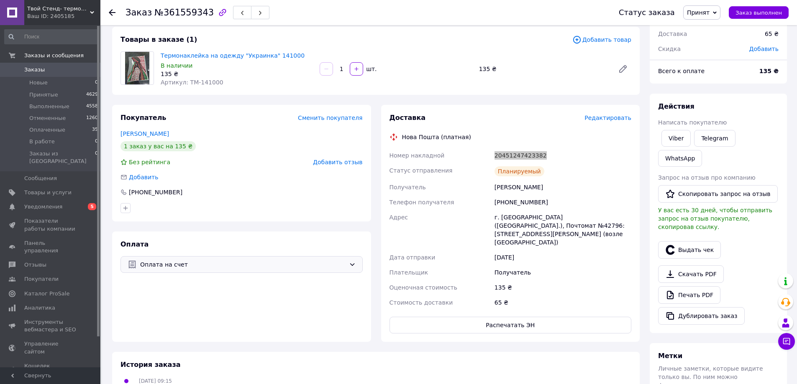
scroll to position [0, 0]
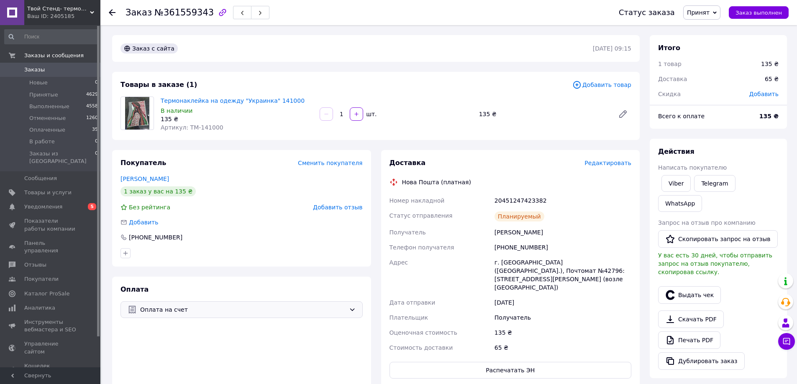
click at [274, 269] on div "Покупатель Сменить покупателя Кравчук Марія 1 заказ у вас на 135 ₴ Без рейтинга…" at bounding box center [241, 268] width 259 height 237
drag, startPoint x: 490, startPoint y: 203, endPoint x: 562, endPoint y: 194, distance: 72.1
click at [562, 194] on div "Номер накладной 20451247423382 Статус отправления Планируемый Получатель Кравчу…" at bounding box center [510, 274] width 245 height 162
copy div "Номер накладной 20451247423382"
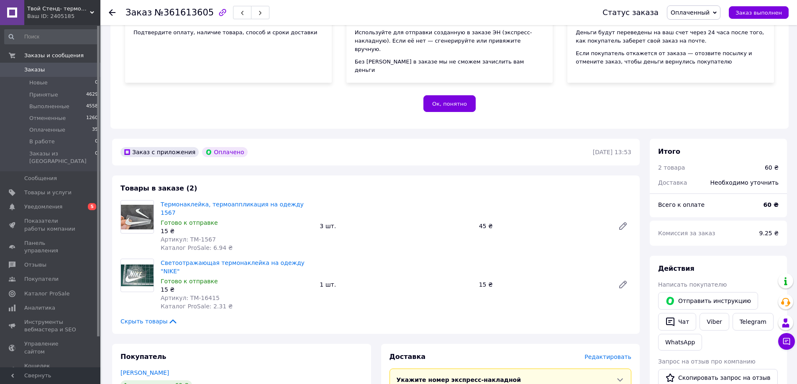
scroll to position [125, 0]
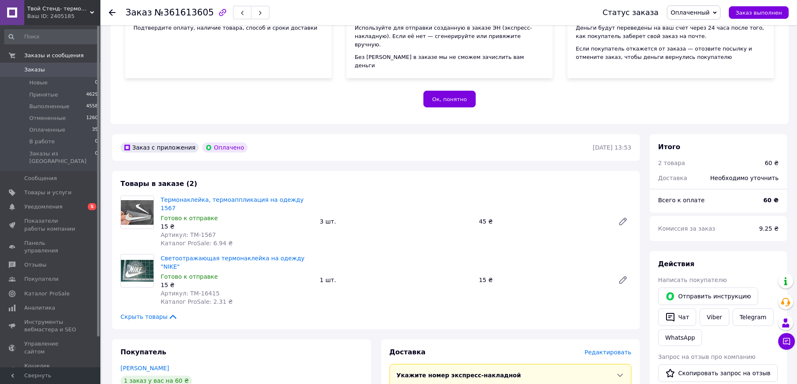
drag, startPoint x: 234, startPoint y: 319, endPoint x: 371, endPoint y: 288, distance: 141.1
click at [234, 340] on div "Покупатель [PERSON_NAME] 1 заказ у вас на 60 ₴ Без рейтинга Добавить отзыв [PHO…" at bounding box center [241, 391] width 259 height 102
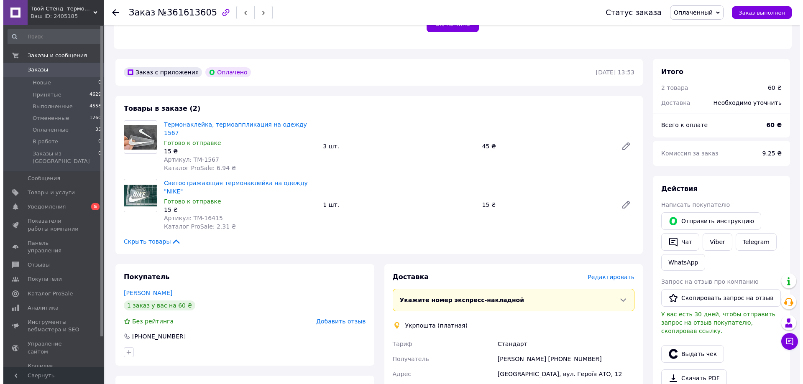
scroll to position [335, 0]
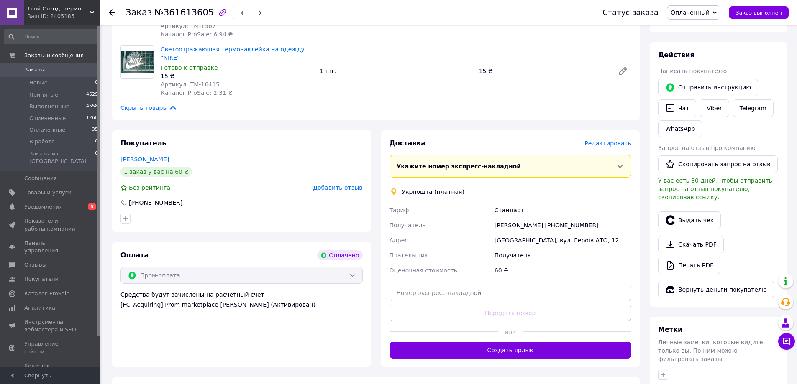
click at [619, 140] on span "Редактировать" at bounding box center [607, 143] width 47 height 7
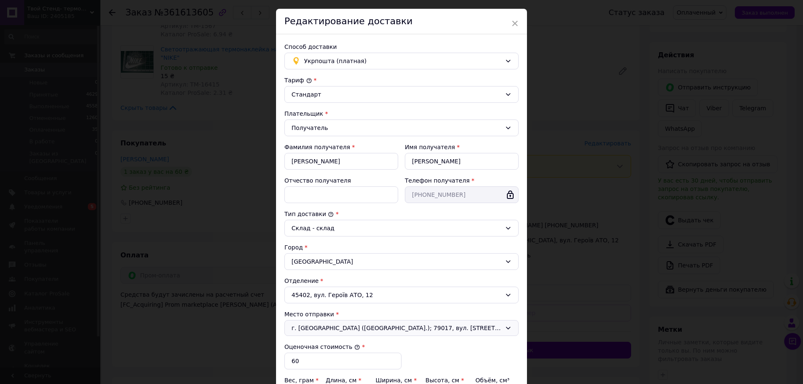
scroll to position [84, 0]
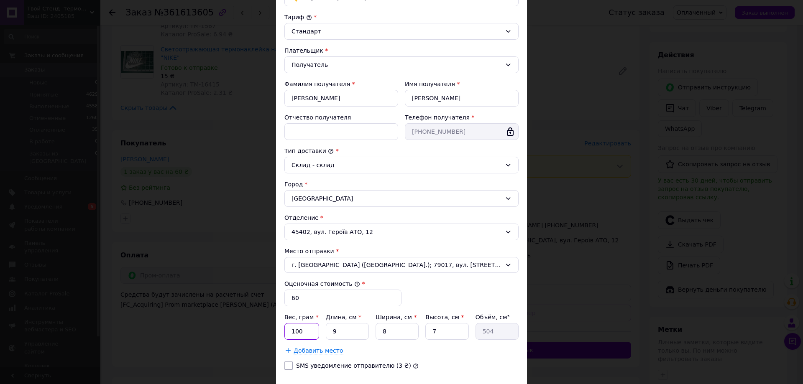
drag, startPoint x: 305, startPoint y: 331, endPoint x: 290, endPoint y: 332, distance: 15.6
click at [290, 332] on input "100" at bounding box center [301, 331] width 35 height 17
type input "15"
drag, startPoint x: 342, startPoint y: 335, endPoint x: 321, endPoint y: 339, distance: 21.4
click at [321, 339] on div "Вес, грам * 15 Длина, см * 9 Ширина, см * 8 Высота, см * 7 Объём, см³ 504" at bounding box center [401, 326] width 234 height 27
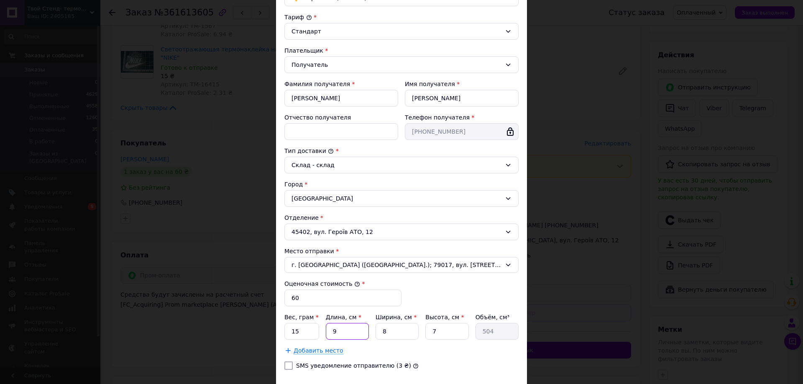
type input "2"
type input "112"
type input "23"
type input "1288"
type input "23"
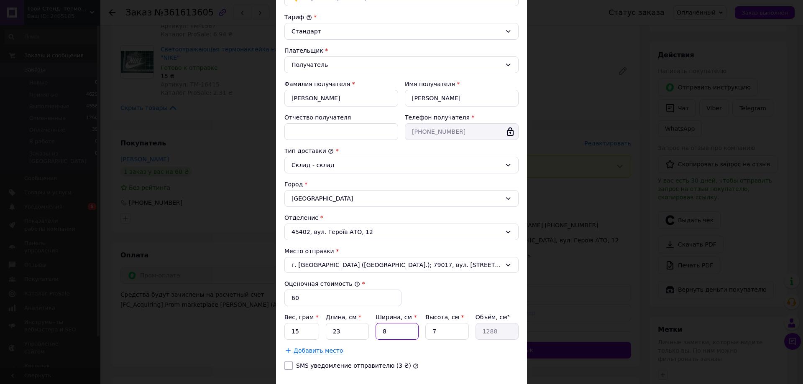
drag, startPoint x: 391, startPoint y: 331, endPoint x: 376, endPoint y: 332, distance: 15.1
click at [376, 332] on input "8" at bounding box center [397, 331] width 43 height 17
type input "1"
type input "161"
type input "1"
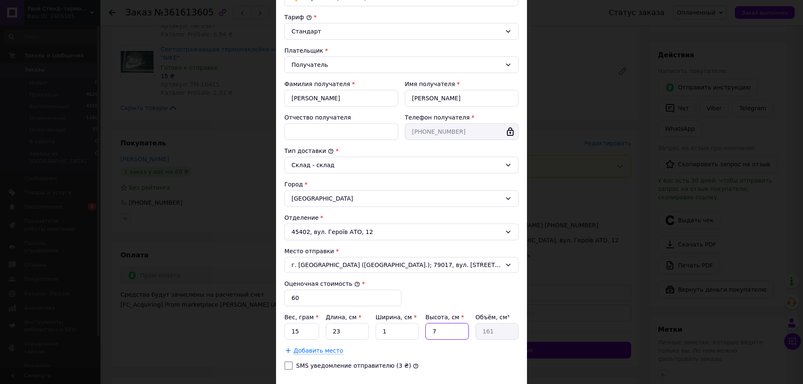
type input "1"
type input "23"
drag, startPoint x: 436, startPoint y: 331, endPoint x: 419, endPoint y: 331, distance: 17.6
click at [420, 330] on div "Вес, грам * 15 Длина, см * 23 Ширина, см * 1 Высота, см * 1 Объём, см³ 23" at bounding box center [401, 326] width 234 height 27
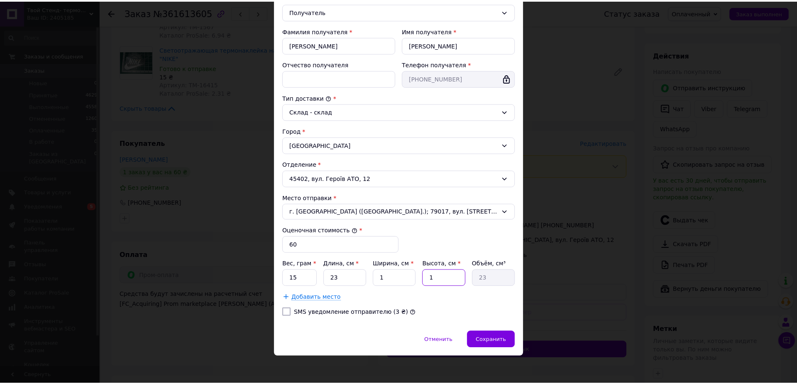
scroll to position [139, 0]
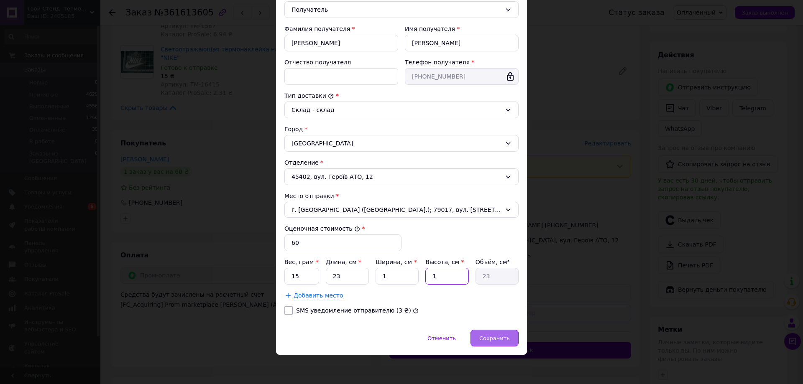
type input "1"
click at [498, 339] on span "Сохранить" at bounding box center [494, 338] width 31 height 6
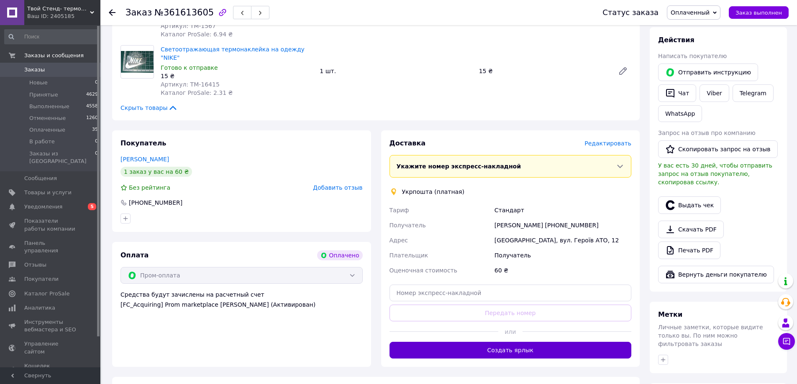
click at [516, 342] on button "Создать ярлык" at bounding box center [510, 350] width 242 height 17
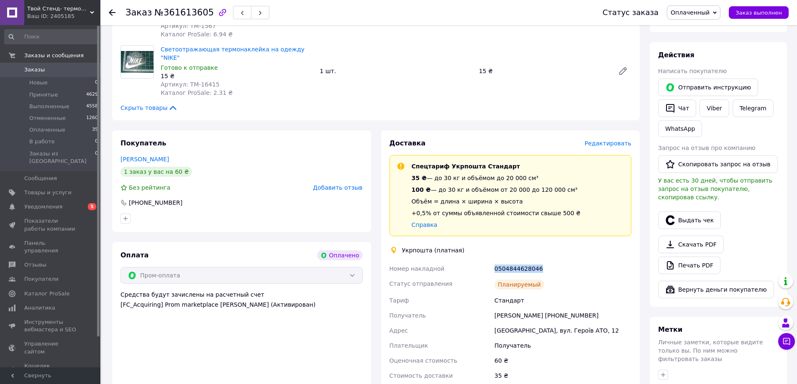
drag, startPoint x: 494, startPoint y: 240, endPoint x: 558, endPoint y: 247, distance: 63.9
click at [558, 261] on div "0504844628046" at bounding box center [563, 268] width 140 height 15
copy div "0504844628046"
click at [207, 345] on div "Оплата Оплачено Пром-оплата Средства будут зачислены на расчетный счет [FC_Acqu…" at bounding box center [241, 328] width 259 height 173
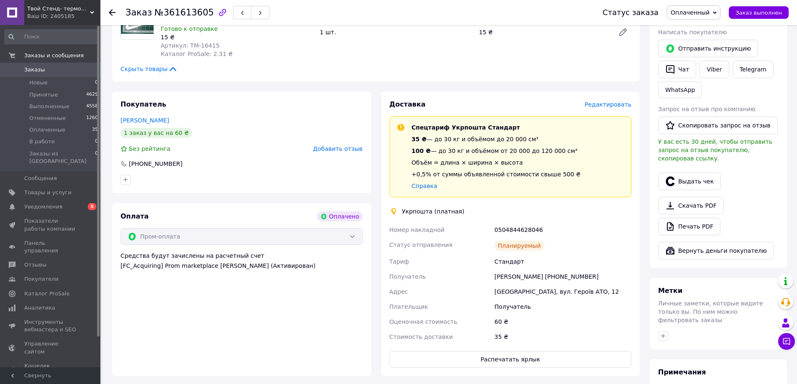
scroll to position [418, 0]
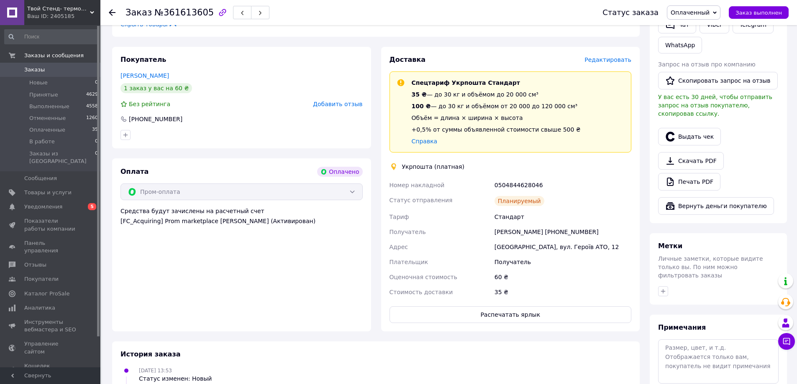
drag, startPoint x: 246, startPoint y: 256, endPoint x: 328, endPoint y: 245, distance: 82.2
click at [246, 256] on div "Оплата Оплачено Пром-оплата Средства будут зачислены на расчетный счет [FC_Acqu…" at bounding box center [241, 245] width 259 height 173
click at [695, 128] on button "Выдать чек" at bounding box center [689, 137] width 63 height 18
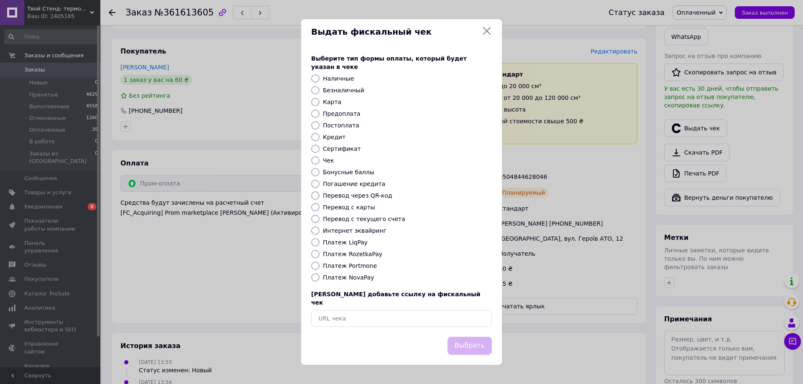
click at [349, 257] on label "Платеж RozetkaPay" at bounding box center [352, 254] width 59 height 7
click at [320, 257] on input "Платеж RozetkaPay" at bounding box center [315, 254] width 8 height 8
radio input "true"
click at [486, 337] on button "Выбрать" at bounding box center [469, 346] width 44 height 18
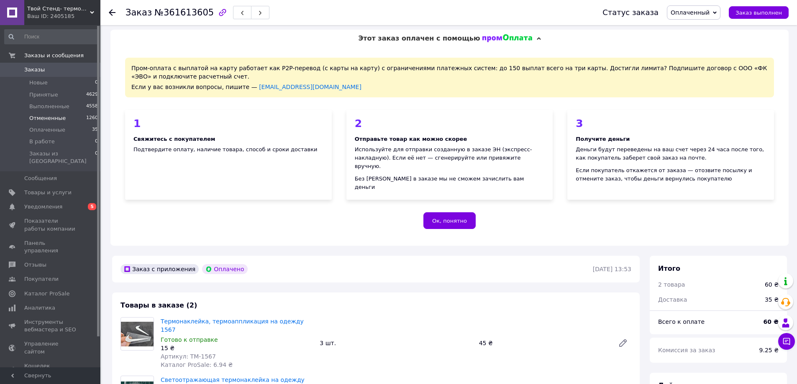
scroll to position [0, 0]
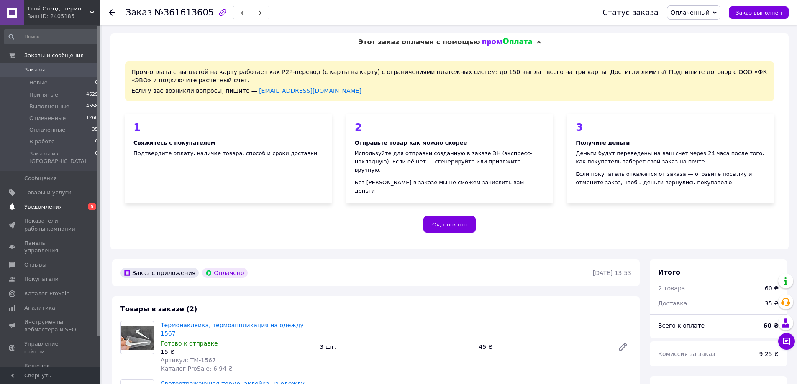
click at [56, 203] on span "Уведомления" at bounding box center [43, 207] width 38 height 8
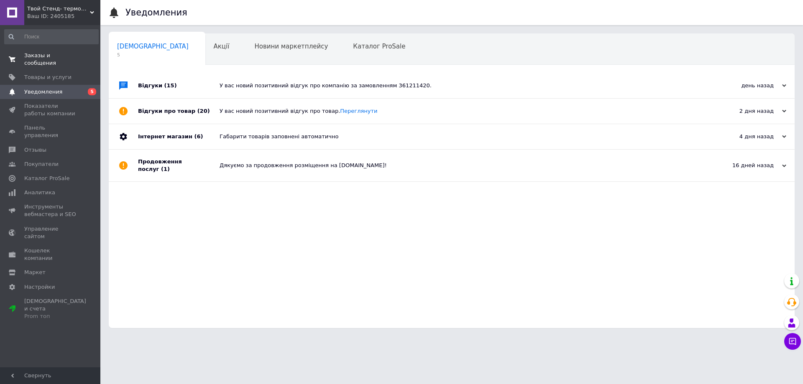
click at [65, 56] on span "Заказы и сообщения" at bounding box center [50, 59] width 53 height 15
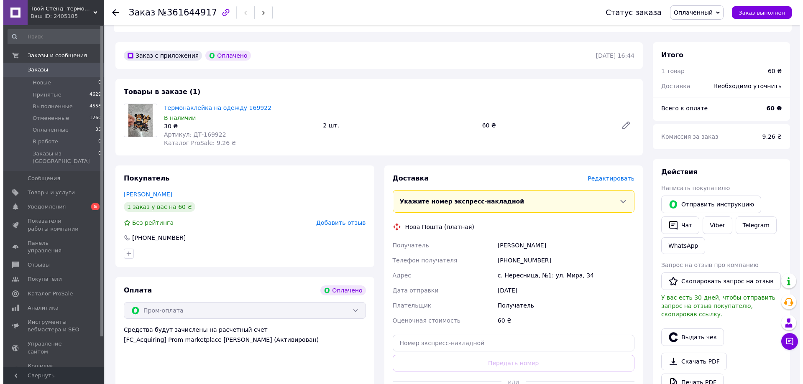
scroll to position [251, 0]
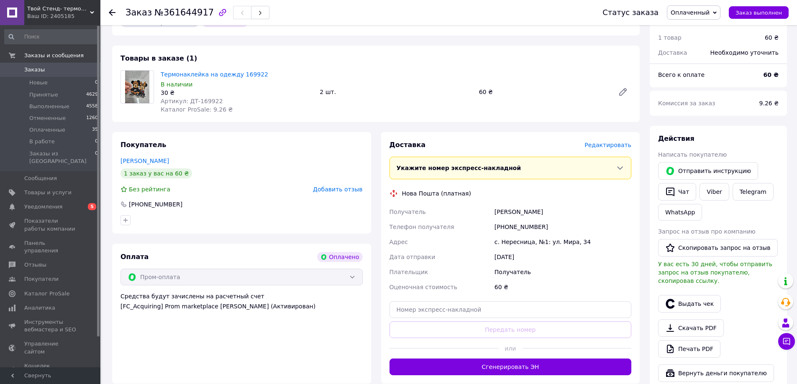
click at [609, 142] on span "Редактировать" at bounding box center [607, 145] width 47 height 7
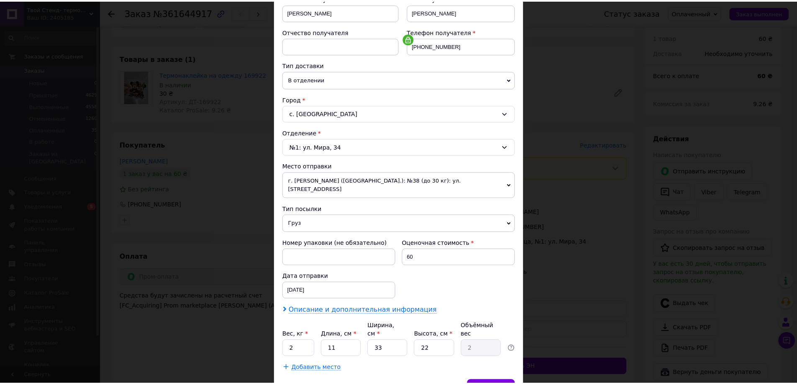
scroll to position [171, 0]
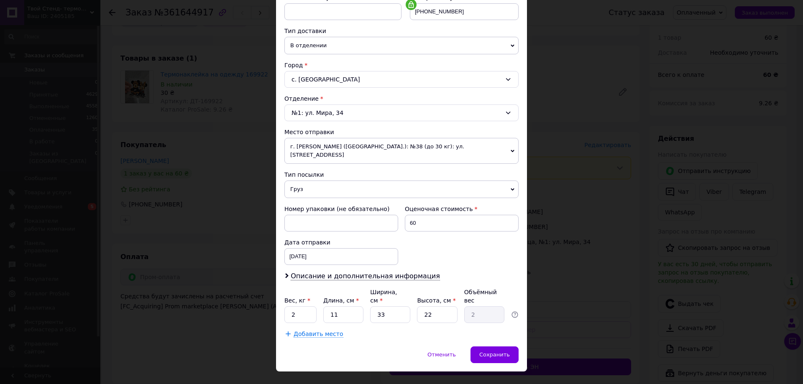
click at [298, 181] on span "Груз" at bounding box center [401, 190] width 234 height 18
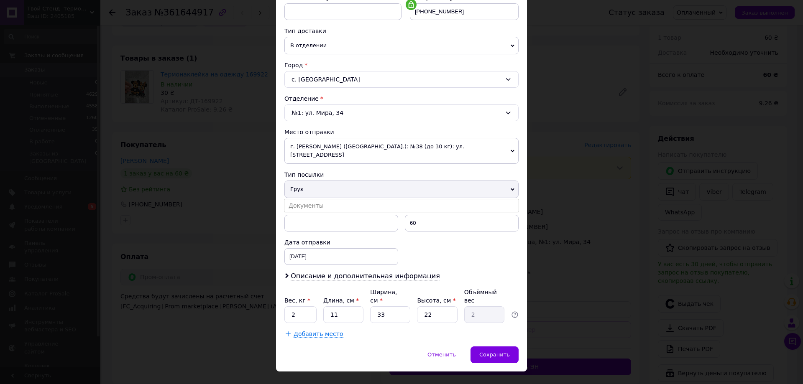
drag, startPoint x: 300, startPoint y: 198, endPoint x: 332, endPoint y: 236, distance: 49.6
click at [300, 199] on li "Документы" at bounding box center [401, 205] width 234 height 13
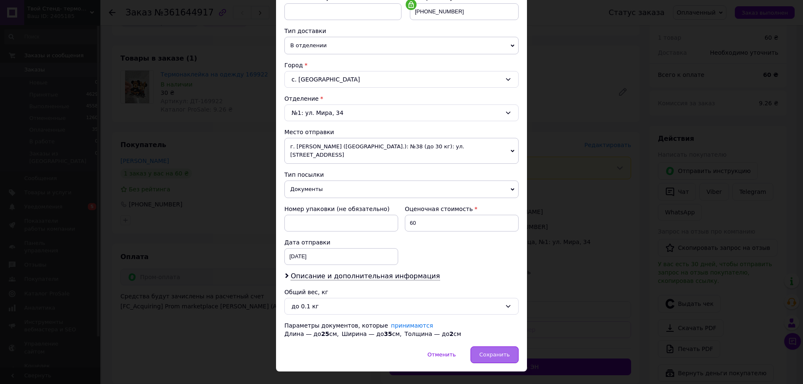
click at [495, 347] on div "Сохранить" at bounding box center [494, 355] width 48 height 17
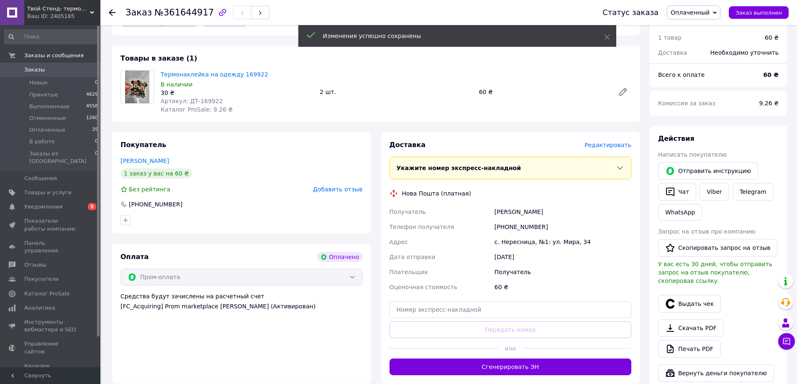
drag, startPoint x: 506, startPoint y: 362, endPoint x: 500, endPoint y: 359, distance: 6.9
click at [506, 361] on button "Сгенерировать ЭН" at bounding box center [510, 367] width 242 height 17
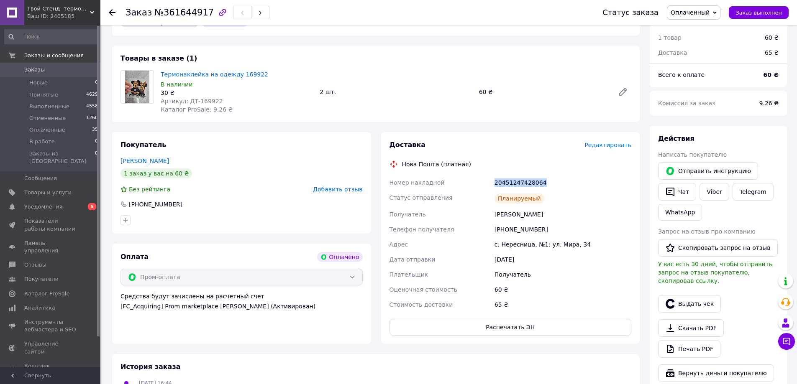
drag, startPoint x: 493, startPoint y: 173, endPoint x: 539, endPoint y: 171, distance: 46.5
click at [539, 175] on div "Номер накладной 20451247428064 Статус отправления Планируемый Получатель Футько…" at bounding box center [510, 243] width 245 height 137
copy div "Номер накладной 20451247428064"
drag, startPoint x: 275, startPoint y: 345, endPoint x: 287, endPoint y: 337, distance: 14.6
click at [275, 345] on div "Заказ с приложения Оплачено 12.09.2025 | 16:44 Товары в заказе (1) Термонаклейк…" at bounding box center [375, 301] width 537 height 584
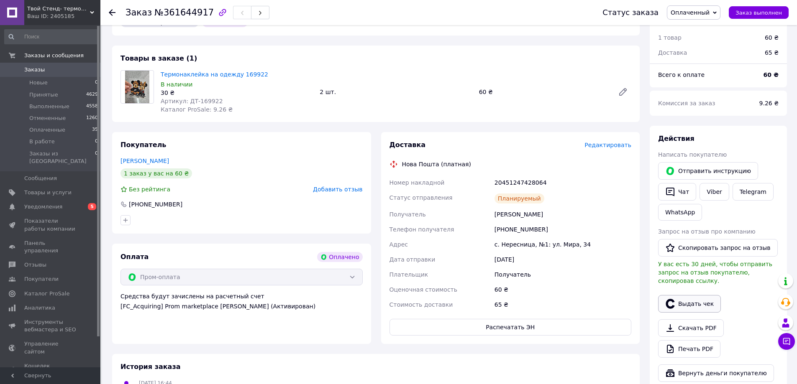
click at [691, 295] on button "Выдать чек" at bounding box center [689, 304] width 63 height 18
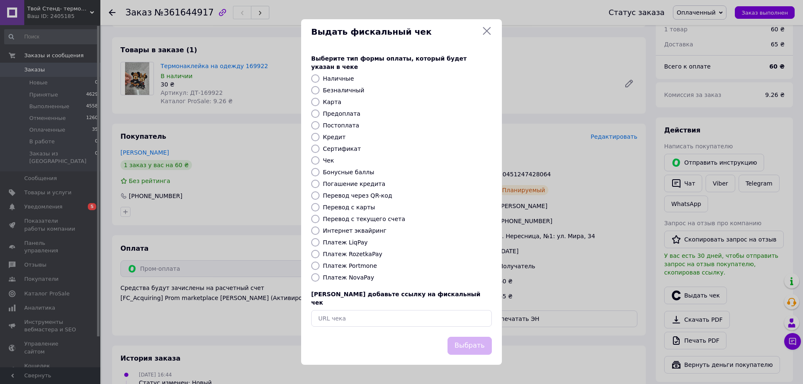
click at [353, 253] on label "Платеж RozetkaPay" at bounding box center [352, 254] width 59 height 7
click at [320, 253] on input "Платеж RozetkaPay" at bounding box center [315, 254] width 8 height 8
radio input "true"
click at [480, 337] on button "Выбрать" at bounding box center [469, 346] width 44 height 18
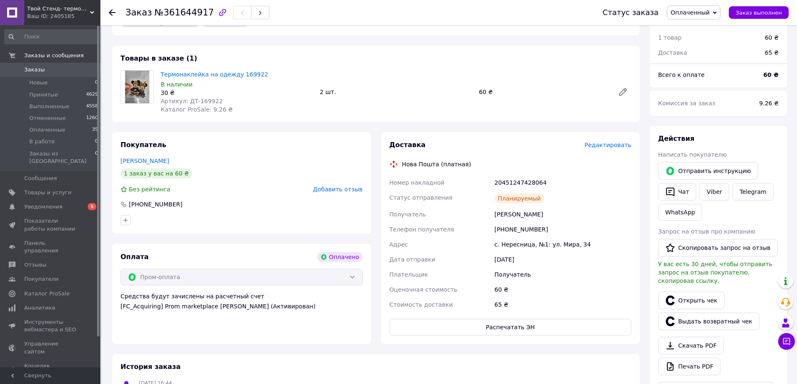
click at [39, 71] on span "Заказы" at bounding box center [34, 70] width 20 height 8
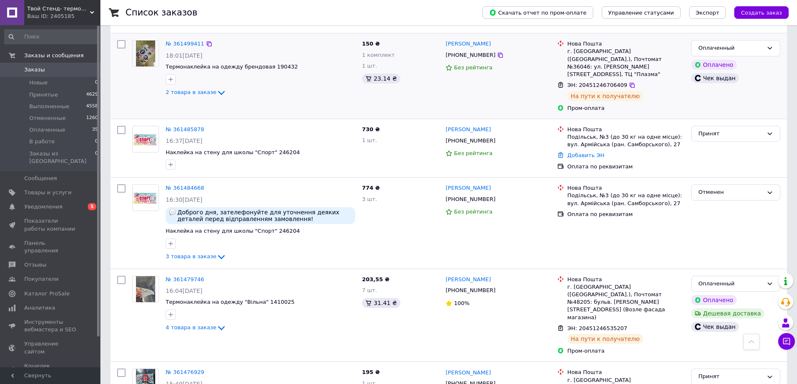
scroll to position [1004, 0]
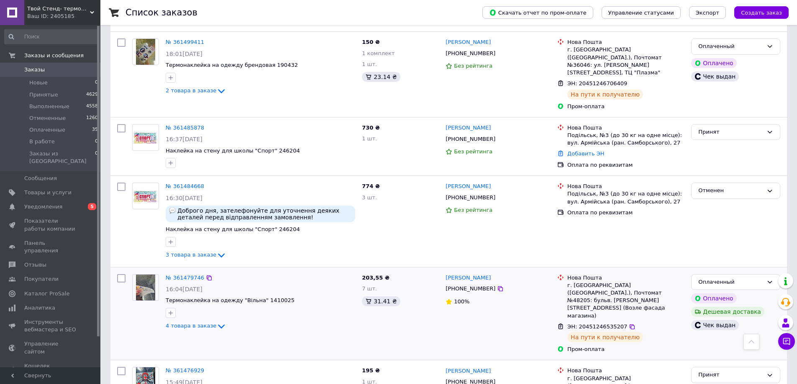
click at [241, 280] on div "№ 361479746 16:04, 11.09.2025 Термонаклейка на одежду "Вільна" 1410025 4 товара…" at bounding box center [260, 303] width 196 height 64
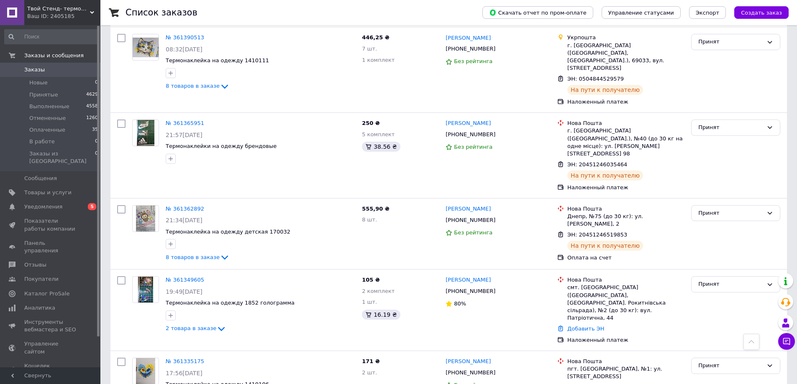
scroll to position [1715, 0]
click at [187, 276] on link "№ 361349605" at bounding box center [185, 279] width 38 height 6
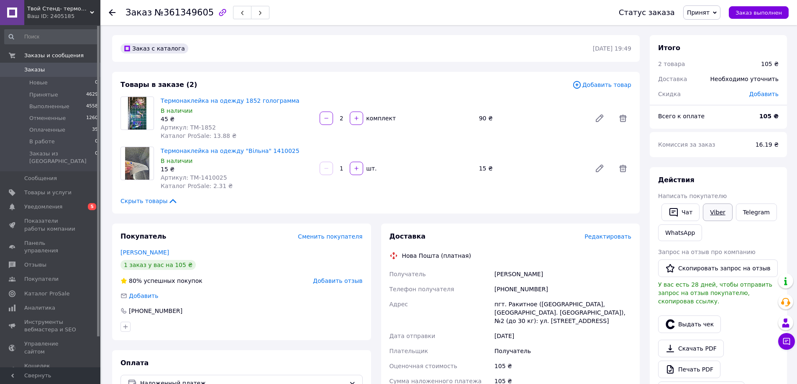
click at [706, 218] on link "Viber" at bounding box center [717, 213] width 29 height 18
click at [616, 238] on span "Редактировать" at bounding box center [607, 236] width 47 height 7
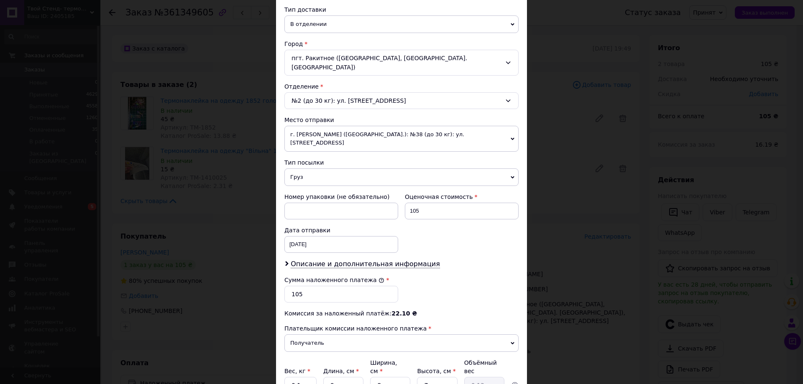
scroll to position [167, 0]
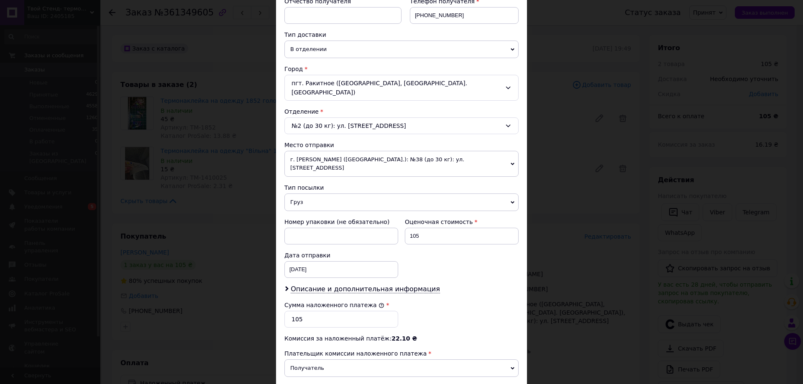
click at [291, 194] on span "Груз" at bounding box center [401, 203] width 234 height 18
click at [308, 212] on li "Документы" at bounding box center [401, 218] width 234 height 13
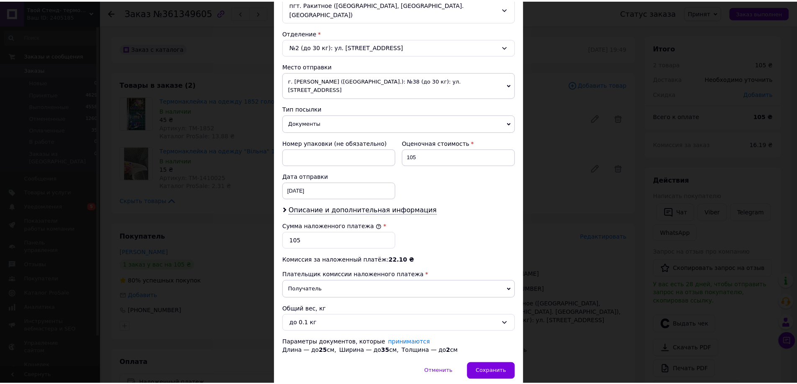
scroll to position [262, 0]
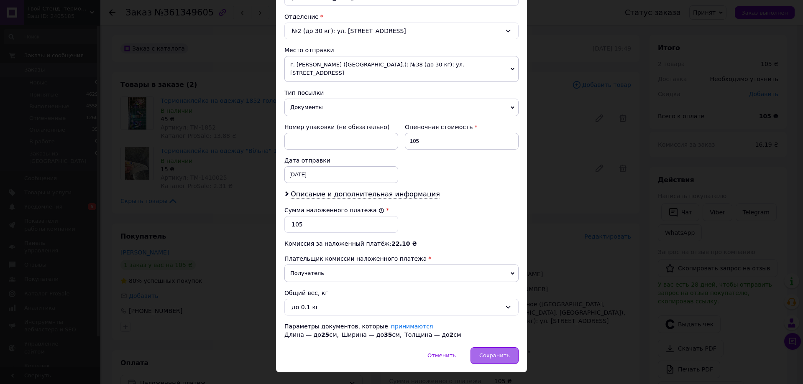
click at [501, 348] on div "Отменить   Сохранить" at bounding box center [401, 360] width 251 height 25
click at [506, 353] on span "Сохранить" at bounding box center [494, 356] width 31 height 6
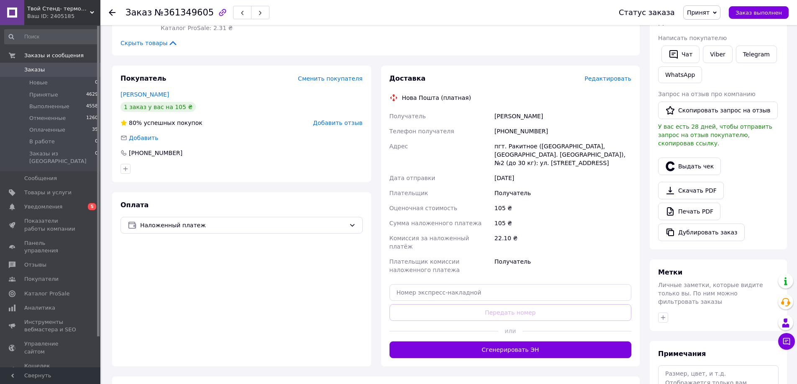
scroll to position [167, 0]
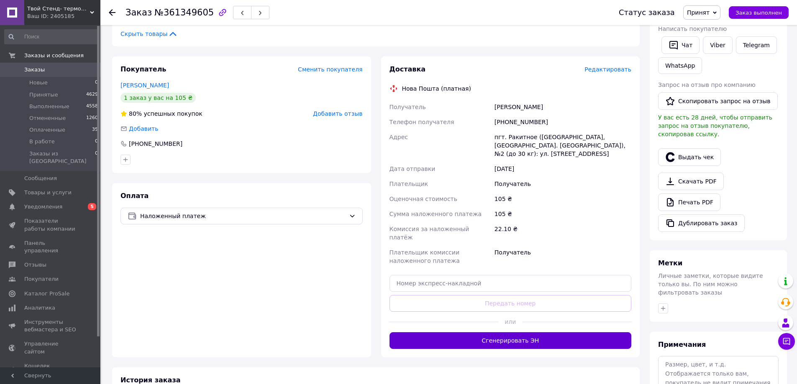
click at [508, 332] on button "Сгенерировать ЭН" at bounding box center [510, 340] width 242 height 17
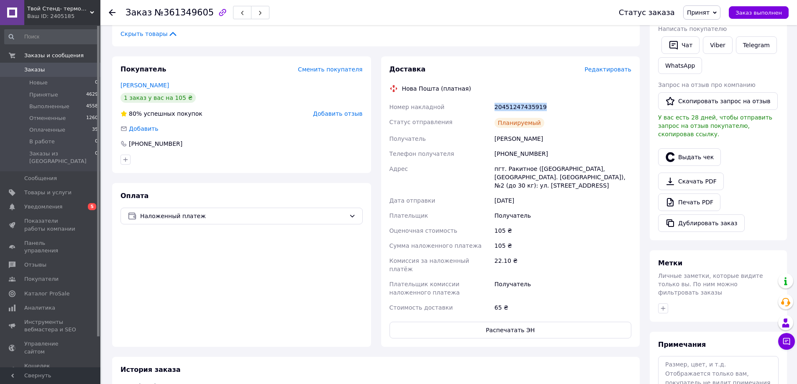
drag, startPoint x: 491, startPoint y: 106, endPoint x: 567, endPoint y: 100, distance: 76.8
click at [567, 100] on div "Номер накладной 20451247435919 Статус отправления Планируемый Получатель Кравче…" at bounding box center [510, 208] width 245 height 216
copy div "Номер накладной 20451247435919"
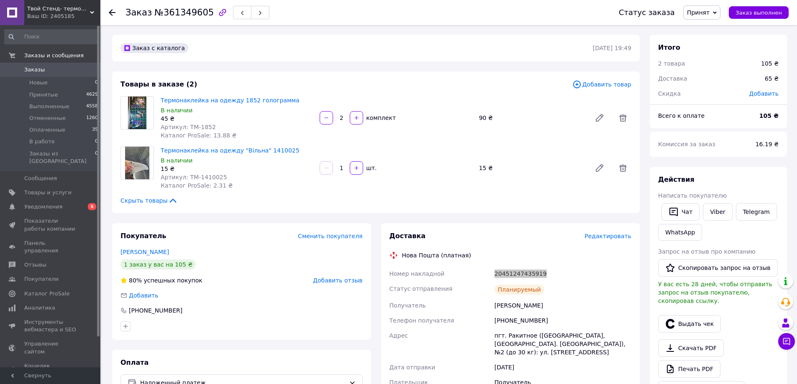
scroll to position [0, 0]
click at [283, 344] on div "Покупатель Сменить покупателя Кравченко ДІАНА 1 заказ у вас на 105 ₴ 80% успешн…" at bounding box center [241, 369] width 259 height 291
drag, startPoint x: 492, startPoint y: 281, endPoint x: 493, endPoint y: 269, distance: 12.6
click at [493, 269] on div "Номер накладной 20451247435919 Статус отправления Планируемый Получатель Кравче…" at bounding box center [510, 375] width 245 height 216
click at [483, 289] on div "Статус отправления" at bounding box center [440, 290] width 105 height 17
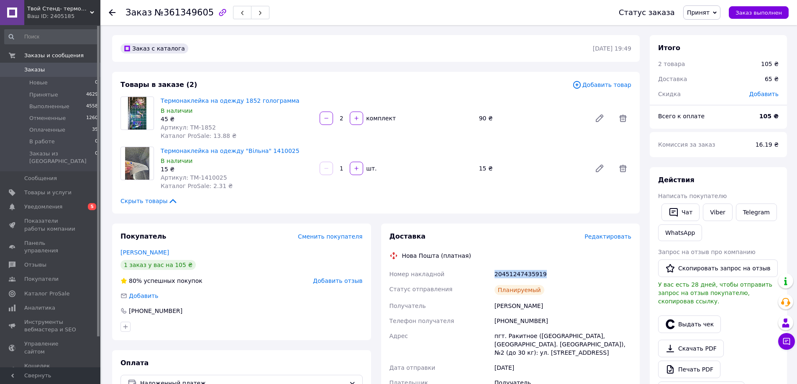
drag, startPoint x: 547, startPoint y: 276, endPoint x: 492, endPoint y: 275, distance: 54.4
click at [493, 275] on div "20451247435919" at bounding box center [563, 274] width 140 height 15
copy div "20451247435919"
click at [201, 339] on div "Покупатель Сменить покупателя Кравченко ДІАНА 1 заказ у вас на 105 ₴ 80% успешн…" at bounding box center [241, 282] width 259 height 117
click at [67, 203] on span "Уведомления" at bounding box center [50, 207] width 53 height 8
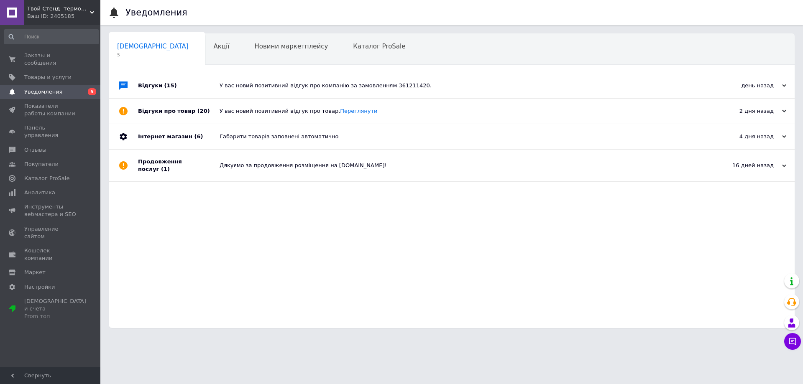
drag, startPoint x: 155, startPoint y: 247, endPoint x: 149, endPoint y: 237, distance: 11.6
click at [152, 246] on div "Відгуки (15) У вас новий позитивний відгук про компанію за замовленням 36121142…" at bounding box center [452, 200] width 686 height 255
click at [39, 146] on span "Отзывы" at bounding box center [35, 150] width 22 height 8
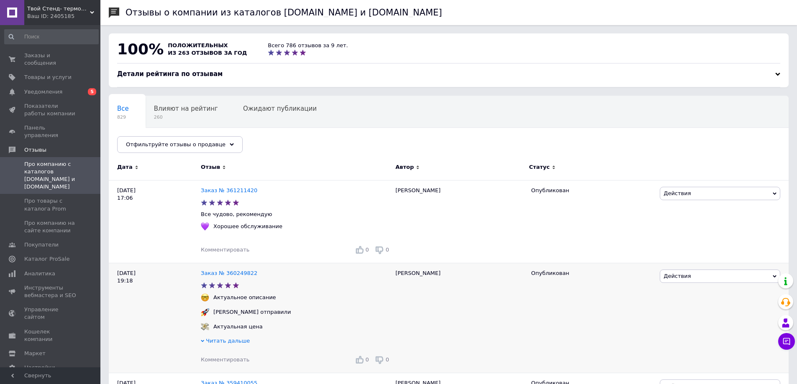
click at [150, 317] on div "10.09.25 19:18" at bounding box center [155, 318] width 92 height 110
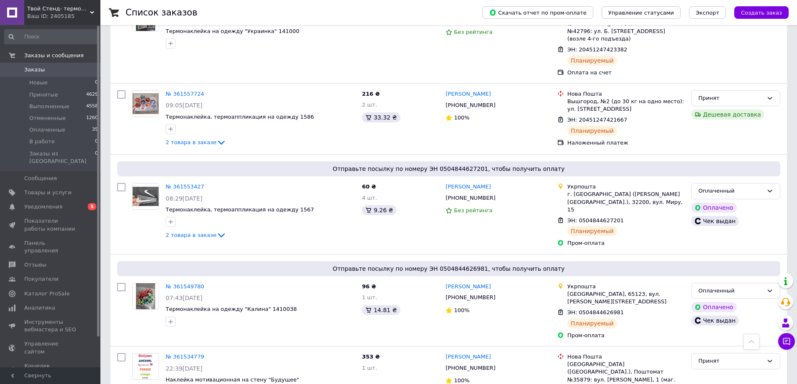
scroll to position [376, 0]
